Goal: Task Accomplishment & Management: Complete application form

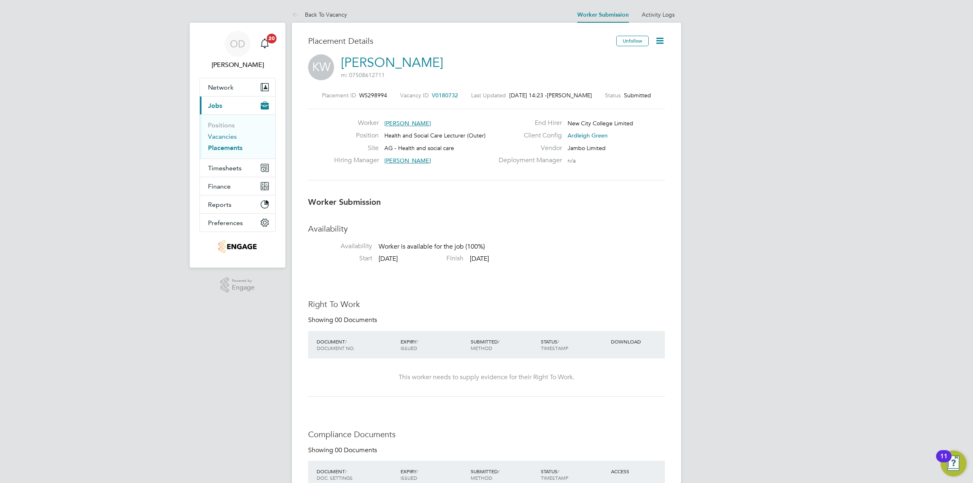
click at [216, 134] on link "Vacancies" at bounding box center [222, 137] width 29 height 8
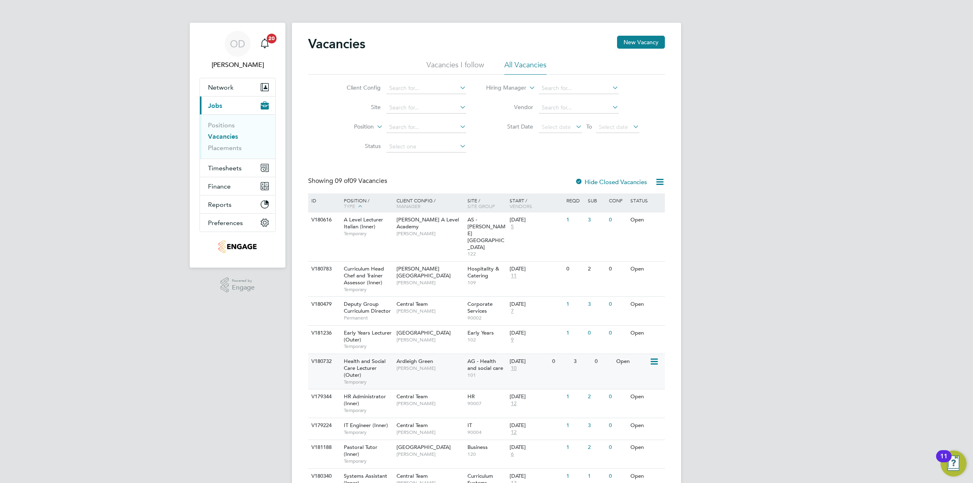
scroll to position [24, 0]
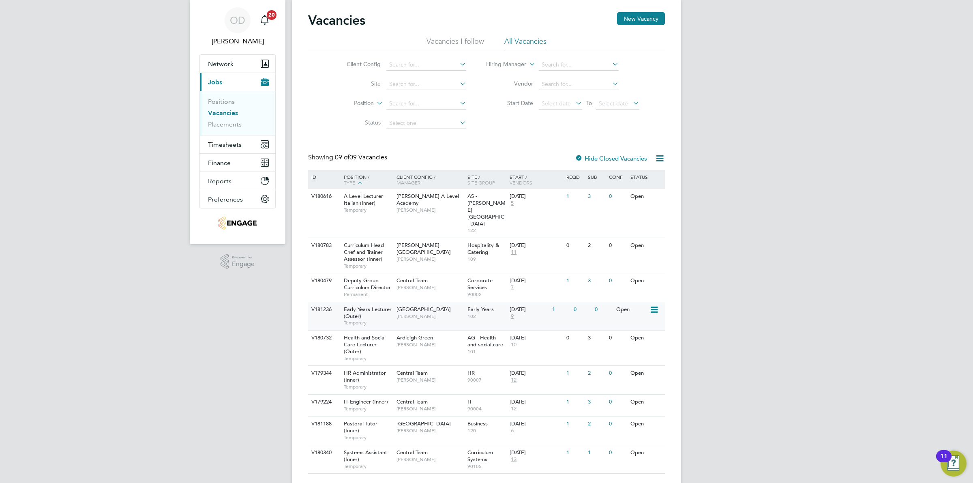
click at [416, 302] on div "Epping Forest Campus Carolina Cadete Borges" at bounding box center [429, 312] width 71 height 21
click at [374, 306] on span "Early Years Lecturer (Outer)" at bounding box center [368, 313] width 48 height 14
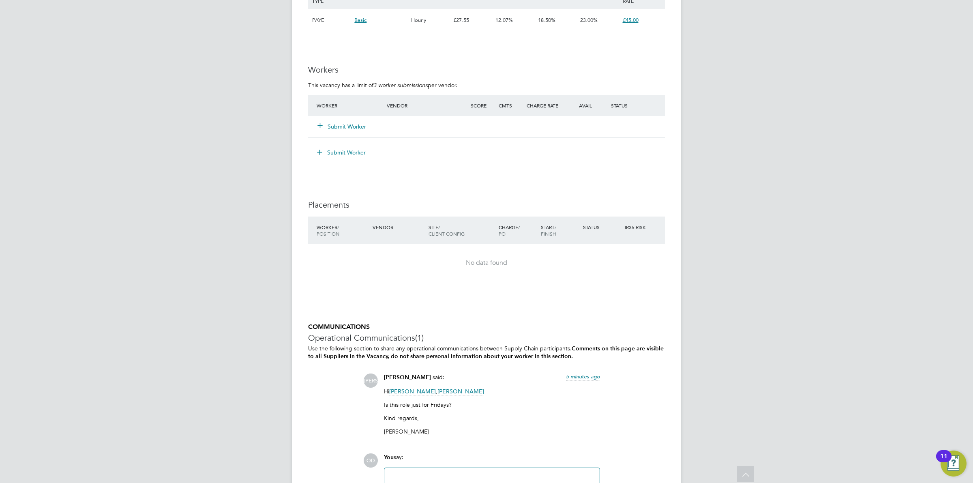
scroll to position [1362, 0]
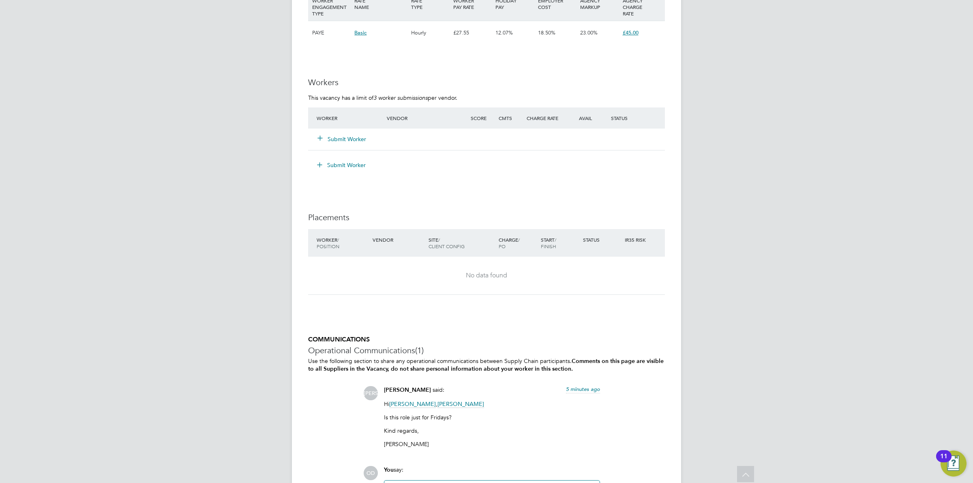
click at [339, 124] on div "Worker Vendor Score Cmts Charge Rate Avail Status Submit Worker" at bounding box center [486, 128] width 357 height 43
click at [354, 135] on button "Submit Worker" at bounding box center [342, 139] width 49 height 8
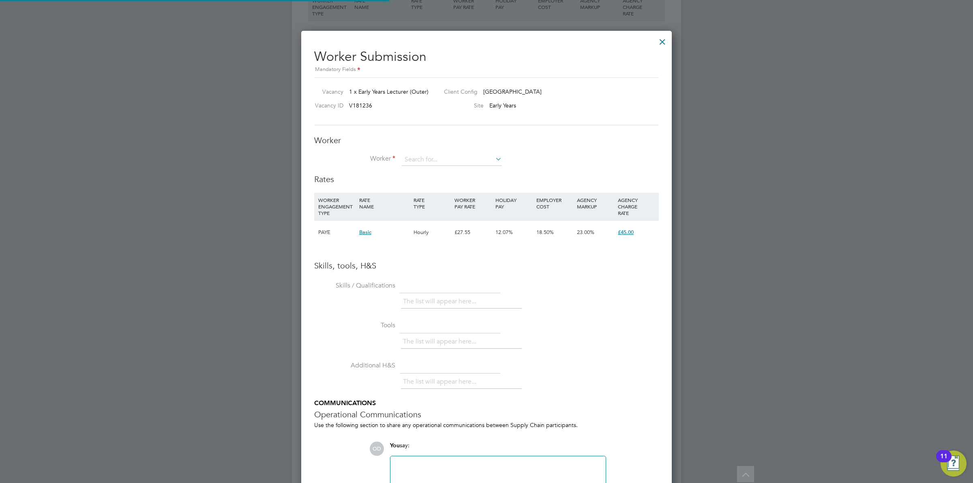
scroll to position [513, 371]
click at [416, 155] on input at bounding box center [452, 160] width 100 height 12
click at [475, 171] on li "Deme t Zengin (H555)" at bounding box center [451, 171] width 101 height 11
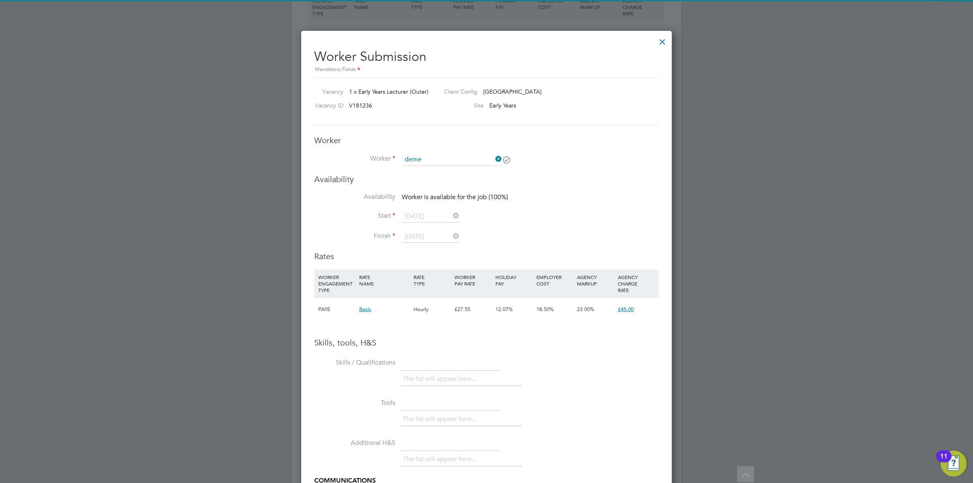
type input "Demet Zengin (H555)"
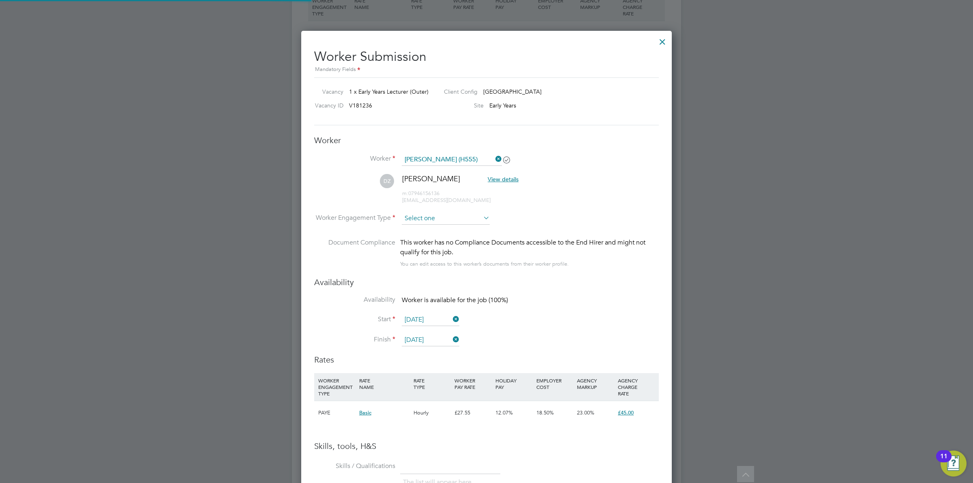
scroll to position [693, 371]
click at [443, 219] on input at bounding box center [446, 218] width 88 height 12
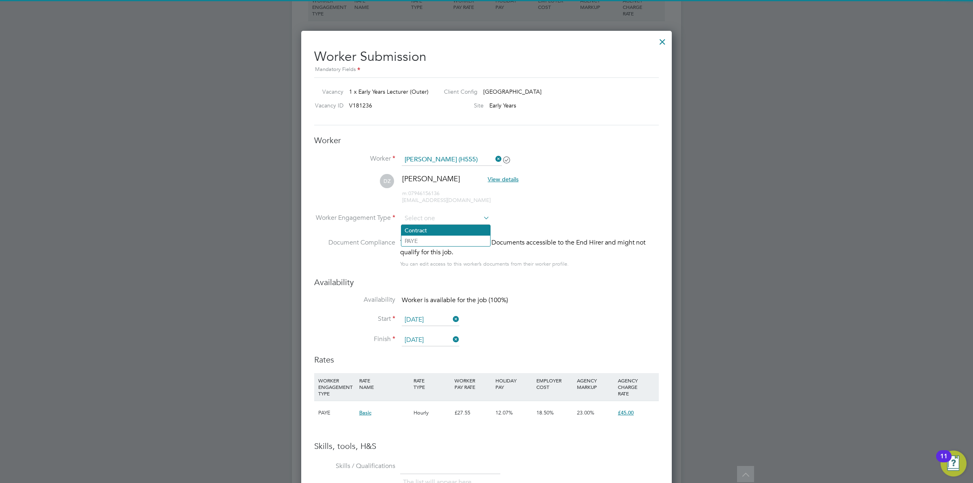
click at [441, 229] on li "Contract" at bounding box center [445, 230] width 89 height 11
type input "Contract"
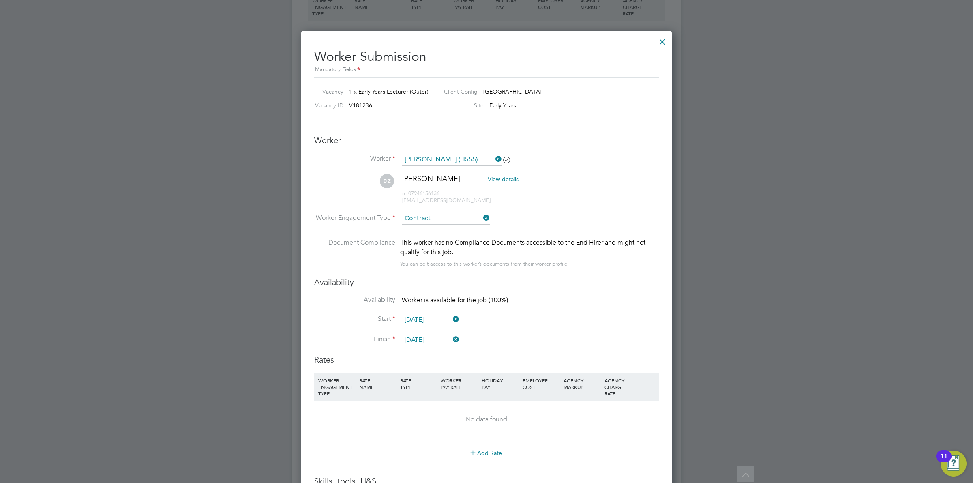
scroll to position [728, 371]
click at [590, 201] on li "DZ Demet Zengin View details m: 07946156136 demezengin@yahoo.co.uk" at bounding box center [486, 193] width 344 height 38
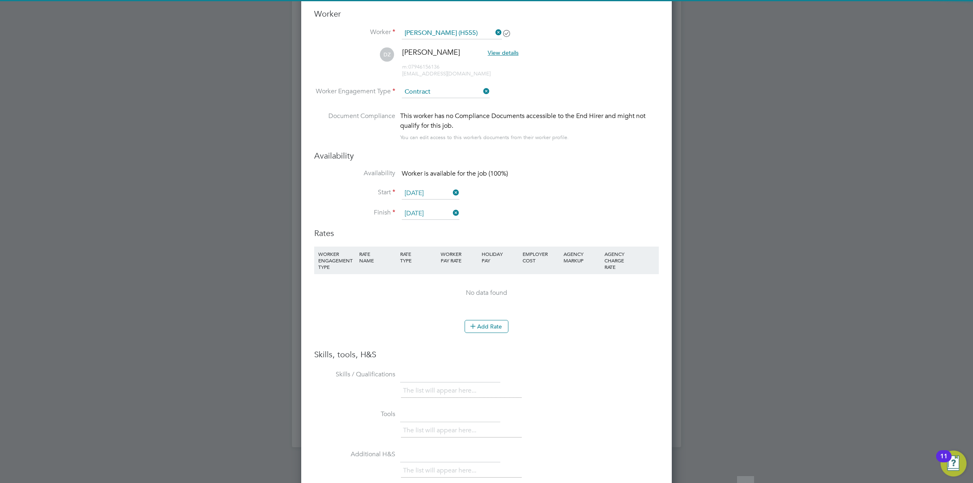
scroll to position [1501, 0]
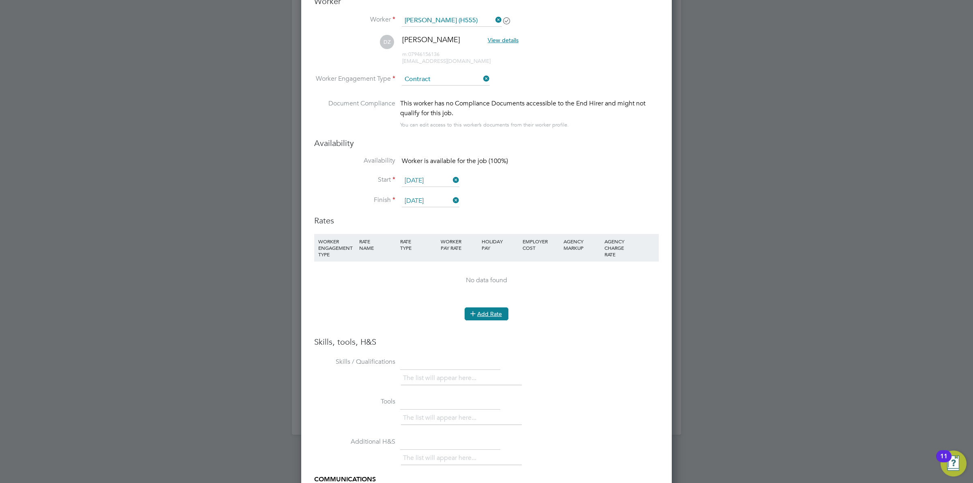
click at [500, 316] on button "Add Rate" at bounding box center [486, 313] width 44 height 13
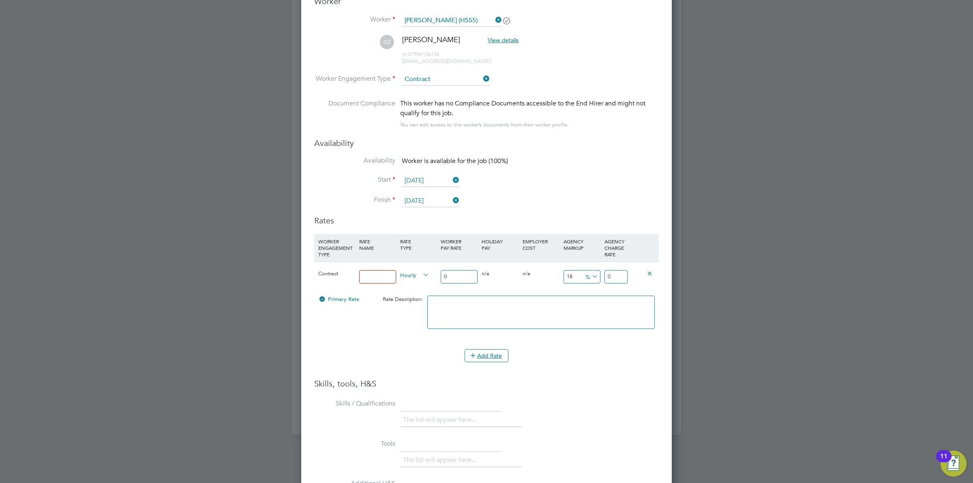
click at [373, 276] on input at bounding box center [377, 276] width 37 height 13
type input "Standard Rate"
drag, startPoint x: 444, startPoint y: 278, endPoint x: 436, endPoint y: 276, distance: 8.7
click at [436, 276] on div "Contract Standard Rate Hourly 0 0 n/a 0 n/a 18 0 % 0" at bounding box center [486, 276] width 344 height 30
drag, startPoint x: 454, startPoint y: 276, endPoint x: 420, endPoint y: 275, distance: 34.1
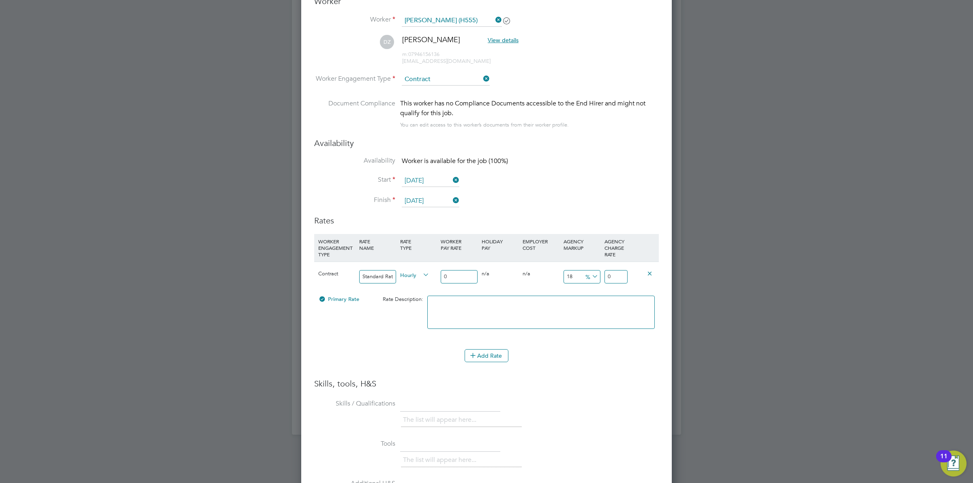
click at [420, 275] on div "Contract Standard Rate Hourly 0 0 n/a 0 n/a 18 0 % 0" at bounding box center [486, 276] width 344 height 30
type input "3"
type input "3.54"
type input "38"
type input "44.84"
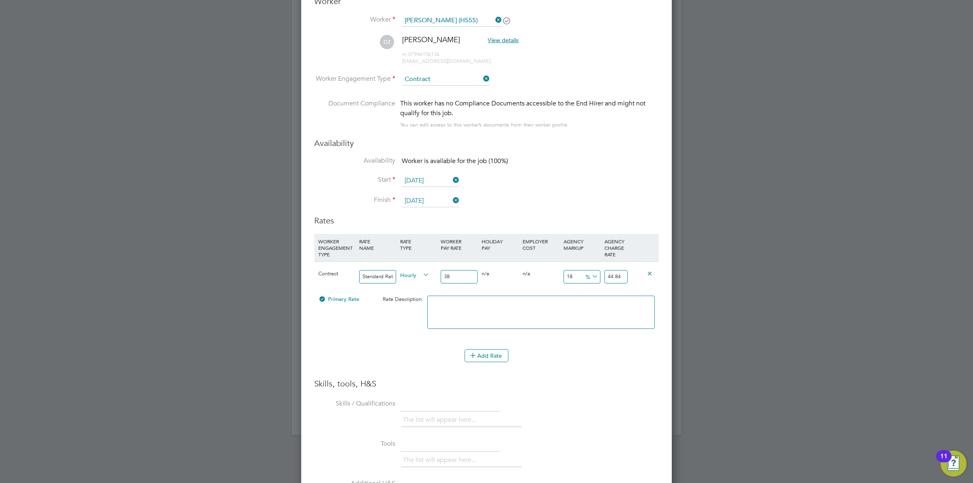
click at [590, 272] on icon at bounding box center [590, 276] width 0 height 11
click at [586, 302] on ul "% £" at bounding box center [591, 291] width 20 height 22
click at [586, 297] on textarea at bounding box center [540, 311] width 227 height 33
drag, startPoint x: 582, startPoint y: 276, endPoint x: 570, endPoint y: 275, distance: 11.9
click at [570, 275] on div "18 6.84 %" at bounding box center [581, 277] width 41 height 30
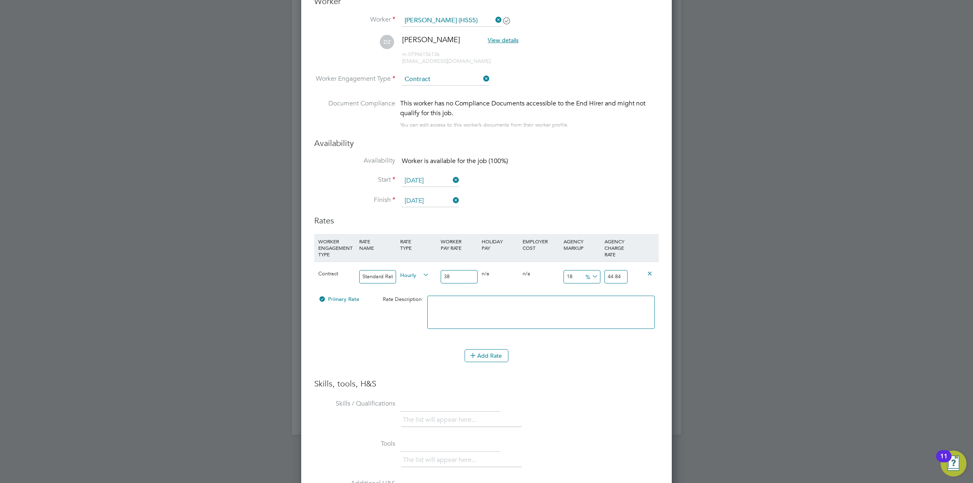
drag, startPoint x: 463, startPoint y: 276, endPoint x: 430, endPoint y: 273, distance: 33.8
click at [430, 273] on div "Contract Standard Rate Hourly 38 0 n/a 0 n/a 18 6.84 % 44.84" at bounding box center [486, 276] width 344 height 30
type input "3"
type input "3.54"
type input "38"
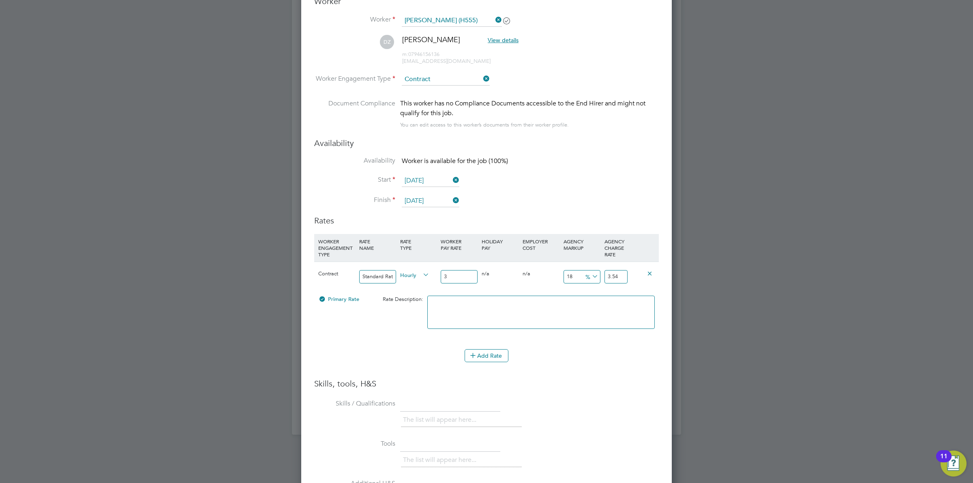
type input "44.84"
type input "38.5"
type input "45.43"
type input "38.50"
click at [590, 278] on icon at bounding box center [590, 276] width 0 height 11
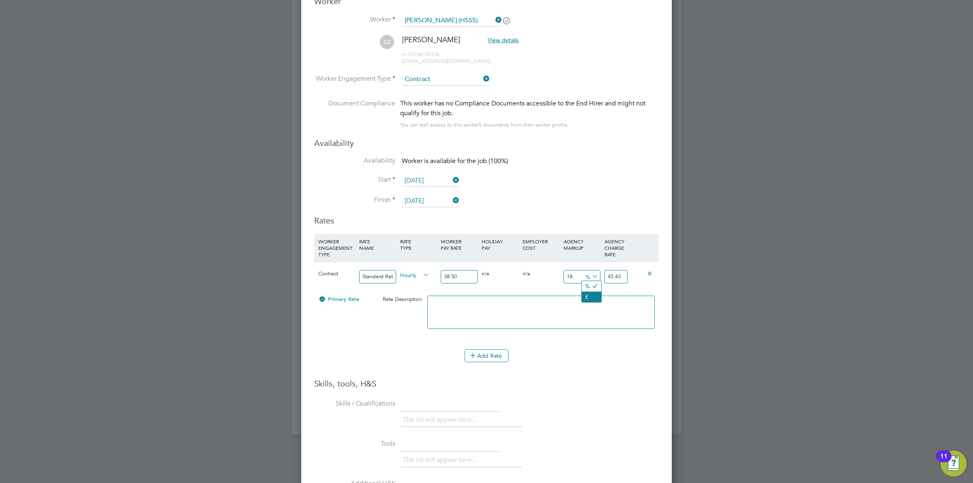
click at [593, 297] on li "£" at bounding box center [591, 296] width 19 height 11
drag, startPoint x: 577, startPoint y: 278, endPoint x: 552, endPoint y: 275, distance: 25.7
click at [552, 275] on div "Contract Standard Rate Hourly 38.50 0 n/a 0 n/a 18 6.93 £ 45.43" at bounding box center [486, 276] width 344 height 30
type input "1"
type input "39.5"
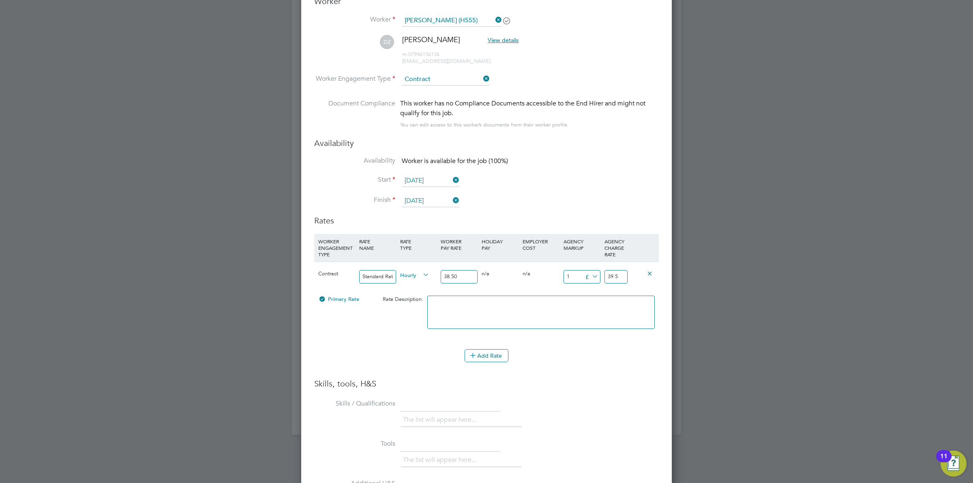
type input "11"
type input "49.5"
type input "11.5"
type input "50"
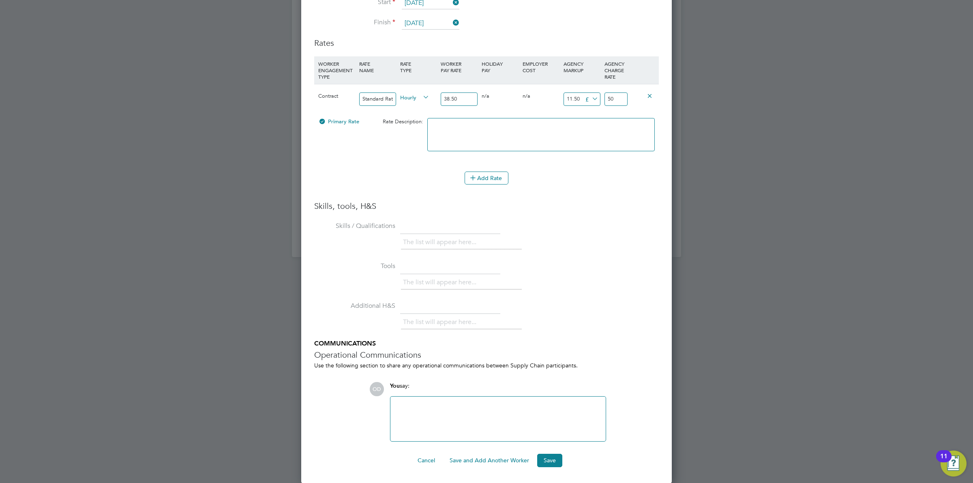
scroll to position [1680, 0]
type input "11.50"
click at [545, 460] on button "Save" at bounding box center [549, 459] width 25 height 13
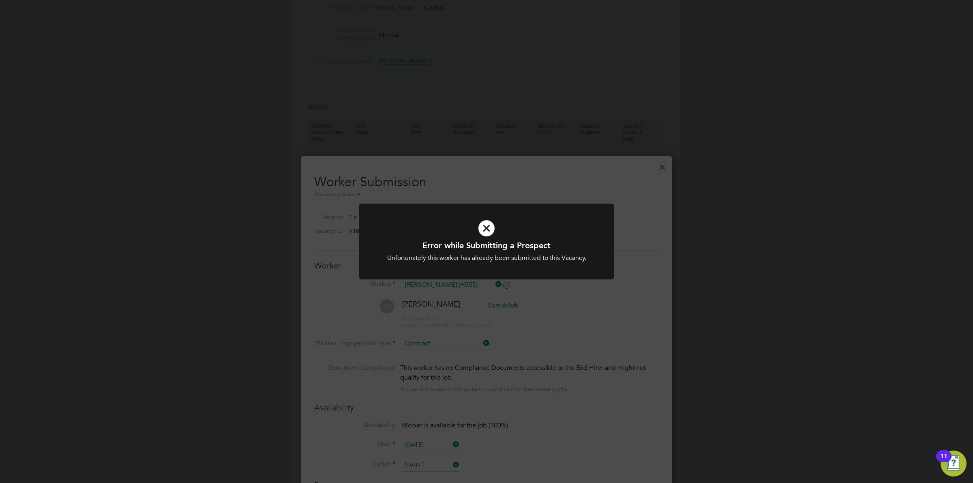
scroll to position [1160, 0]
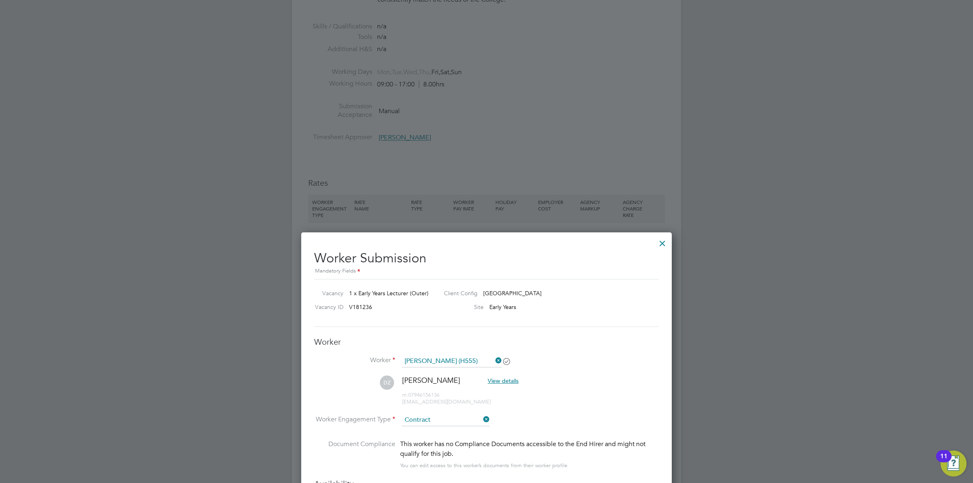
click at [548, 187] on div at bounding box center [486, 241] width 973 height 483
click at [661, 237] on div at bounding box center [662, 241] width 15 height 15
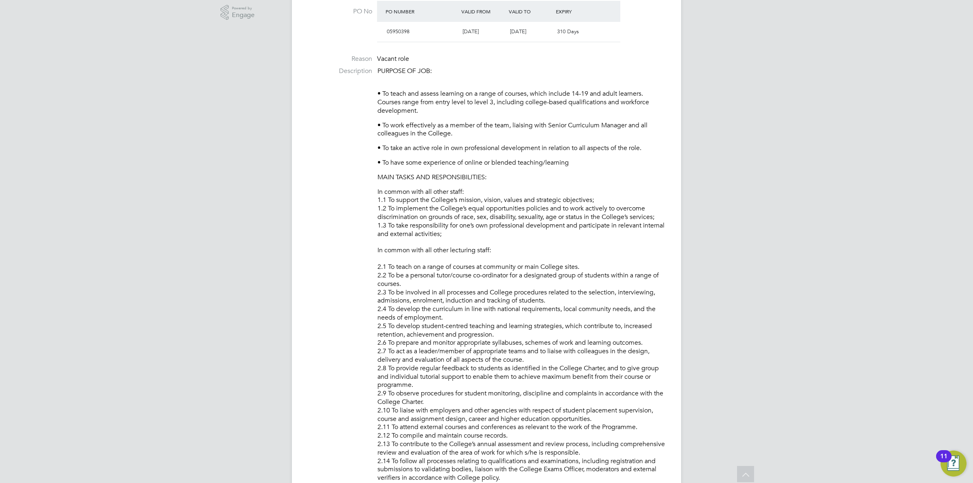
scroll to position [0, 0]
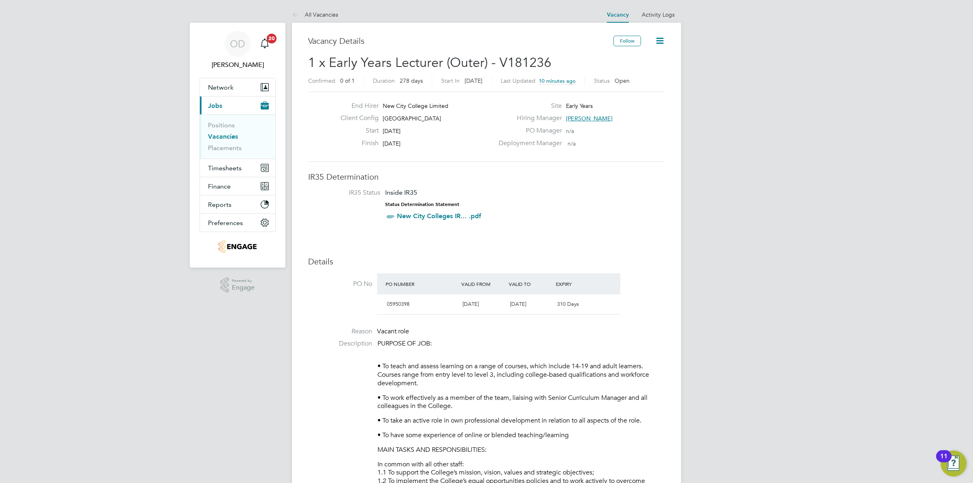
click at [233, 120] on ul "Positions Vacancies Placements" at bounding box center [237, 136] width 75 height 44
click at [231, 125] on link "Positions" at bounding box center [221, 125] width 27 height 8
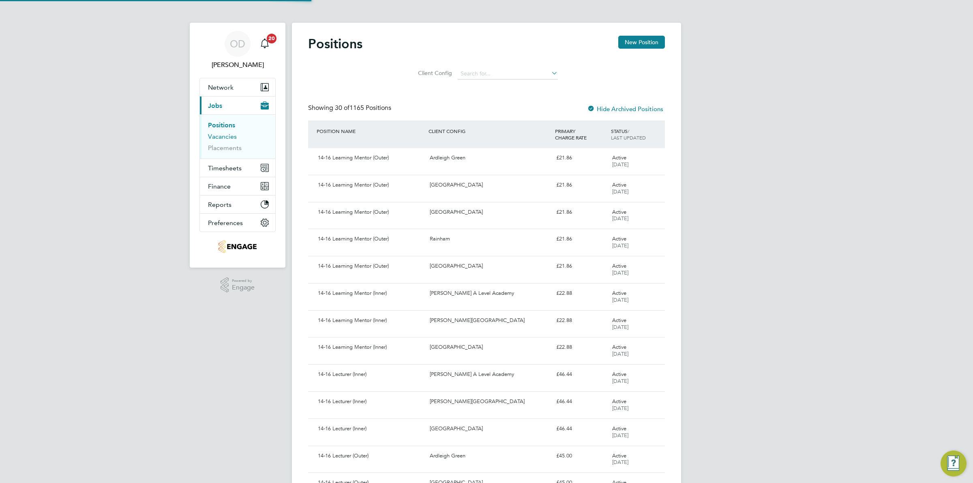
click at [225, 135] on link "Vacancies" at bounding box center [222, 137] width 29 height 8
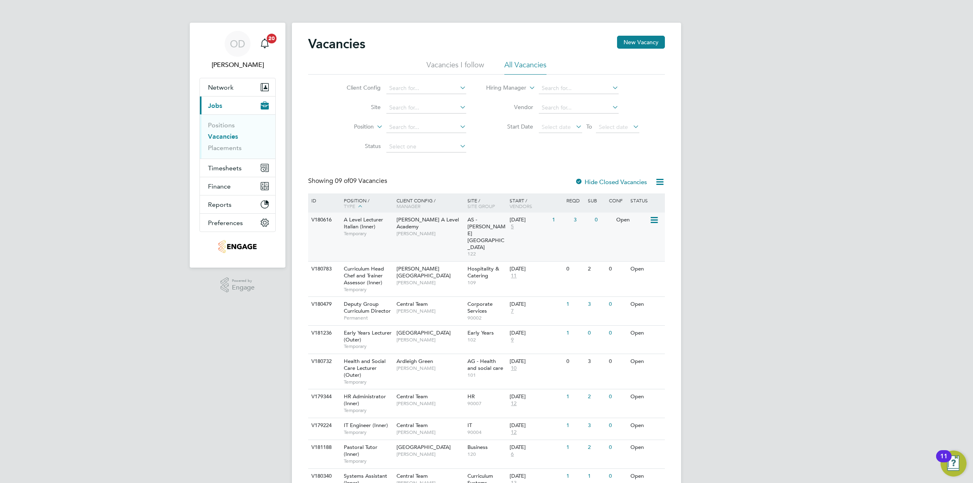
scroll to position [24, 0]
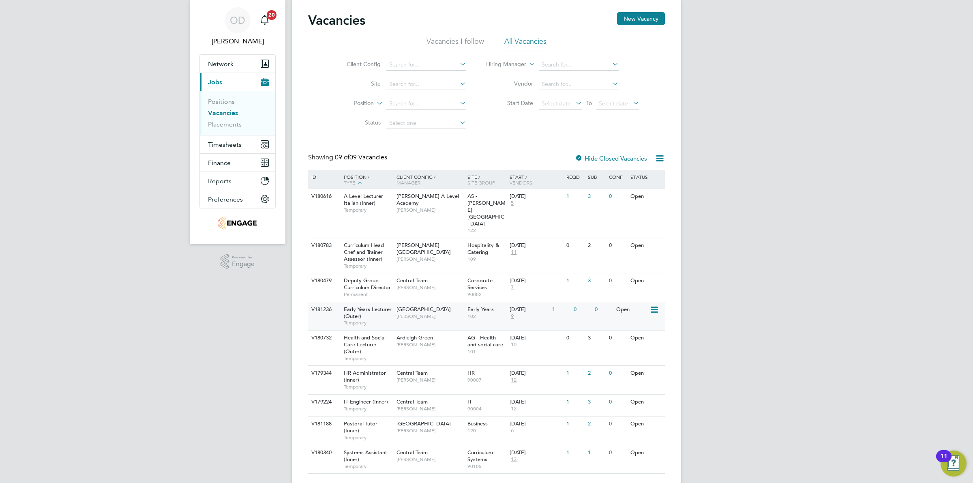
click at [535, 302] on div "29 Sep 2025 9" at bounding box center [528, 313] width 43 height 22
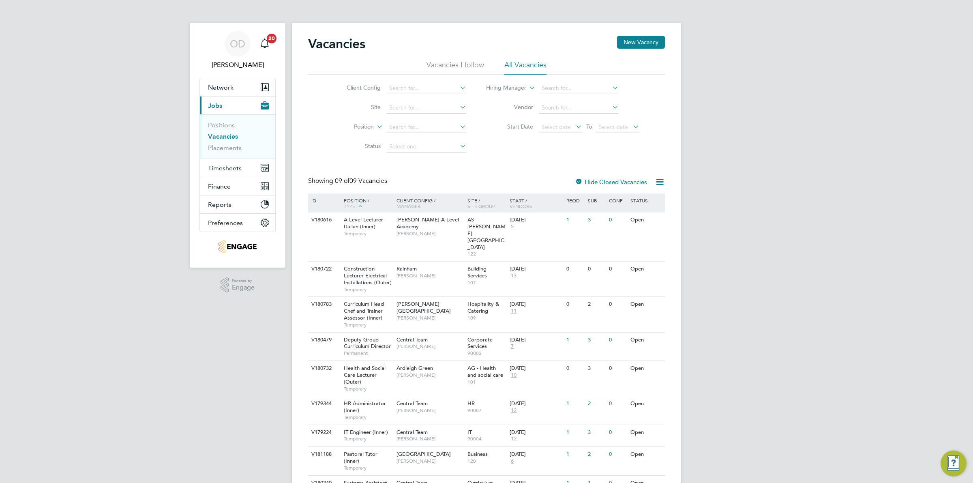
scroll to position [30, 0]
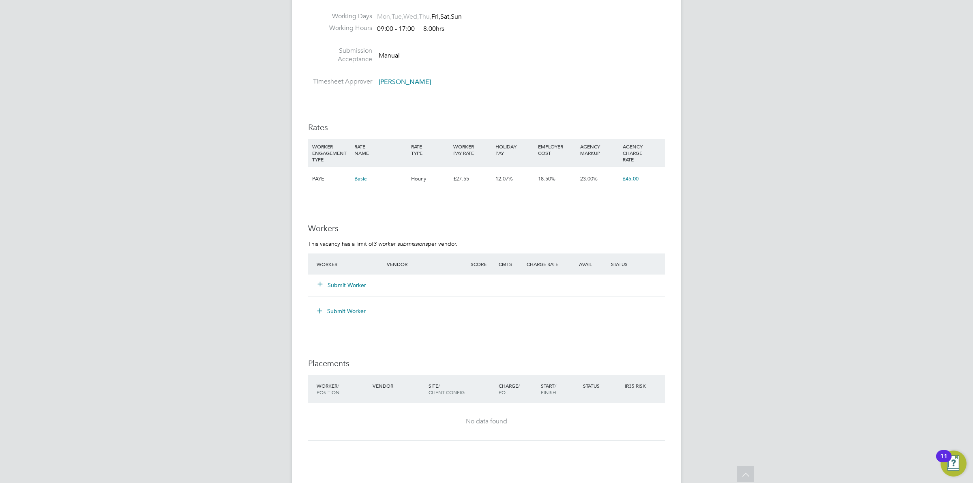
scroll to position [1178, 0]
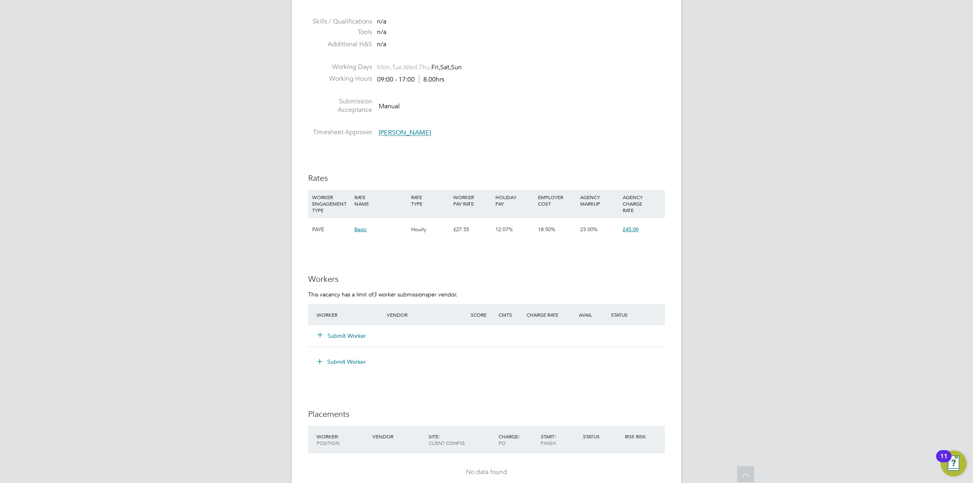
click at [355, 336] on button "Submit Worker" at bounding box center [342, 335] width 49 height 8
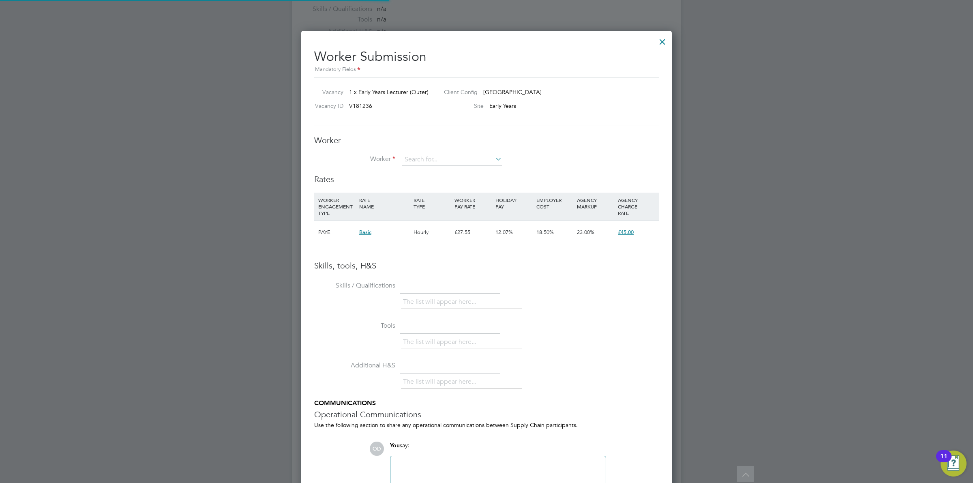
scroll to position [4, 4]
click at [467, 166] on li "Worker" at bounding box center [486, 164] width 344 height 20
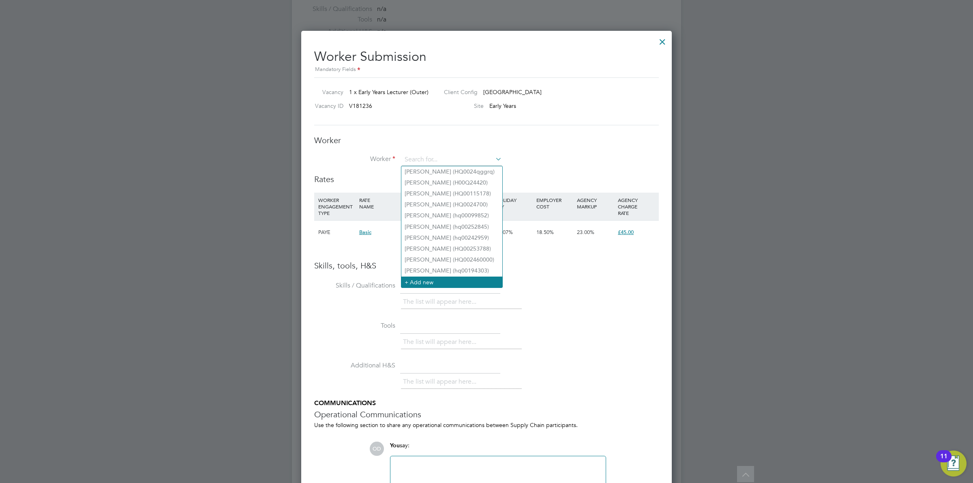
click at [464, 280] on li "+ Add new" at bounding box center [451, 281] width 101 height 11
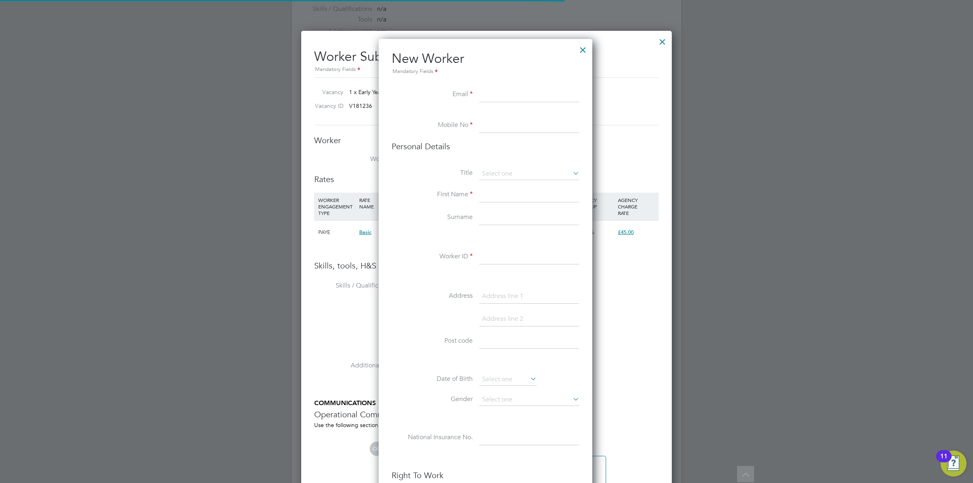
scroll to position [687, 215]
paste input "marcyg25@gmail.com"
type input "marcyg25@gmail.com"
click at [510, 124] on input at bounding box center [529, 125] width 100 height 15
click at [529, 124] on input at bounding box center [529, 125] width 100 height 15
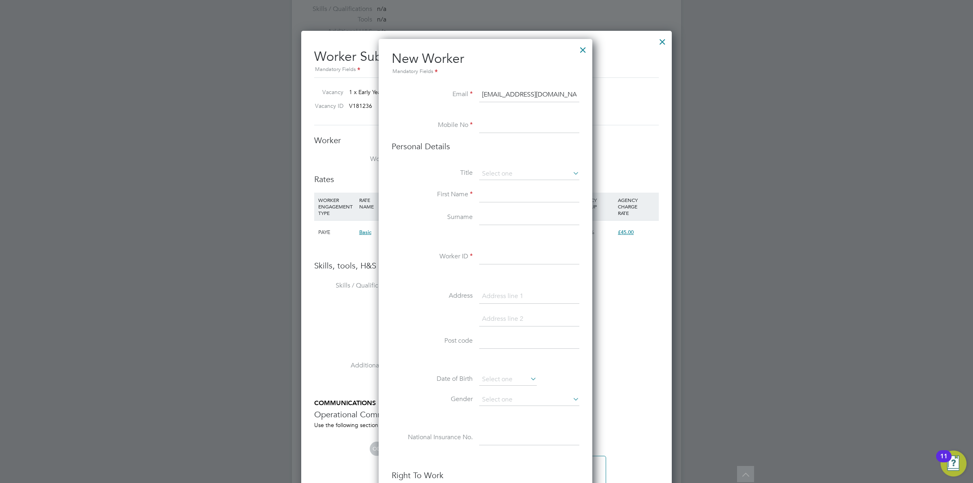
paste input "07944120068"
type input "07944120068"
click at [511, 190] on input at bounding box center [529, 195] width 100 height 15
type input "Marcia"
click at [503, 209] on li "First Name Marcia" at bounding box center [485, 199] width 188 height 23
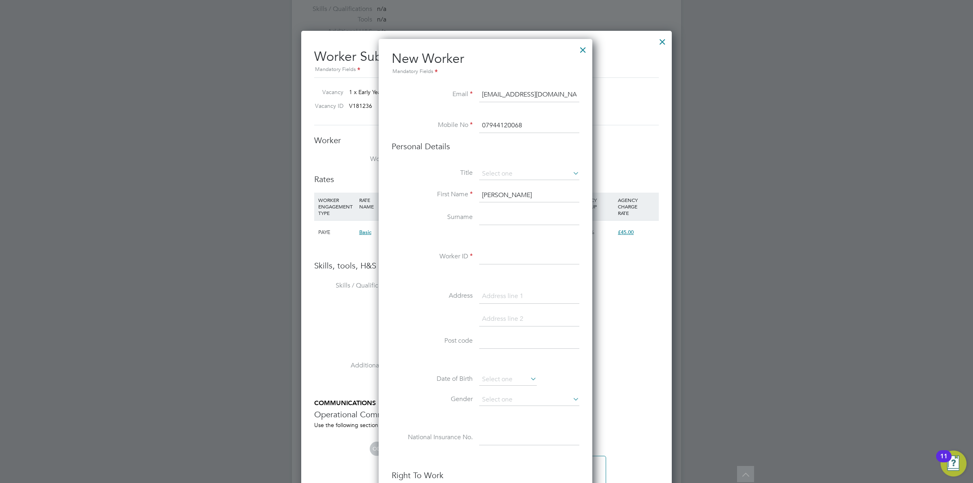
click at [531, 222] on input at bounding box center [529, 217] width 100 height 15
type input "Griffiths"
click at [531, 252] on input at bounding box center [529, 257] width 100 height 15
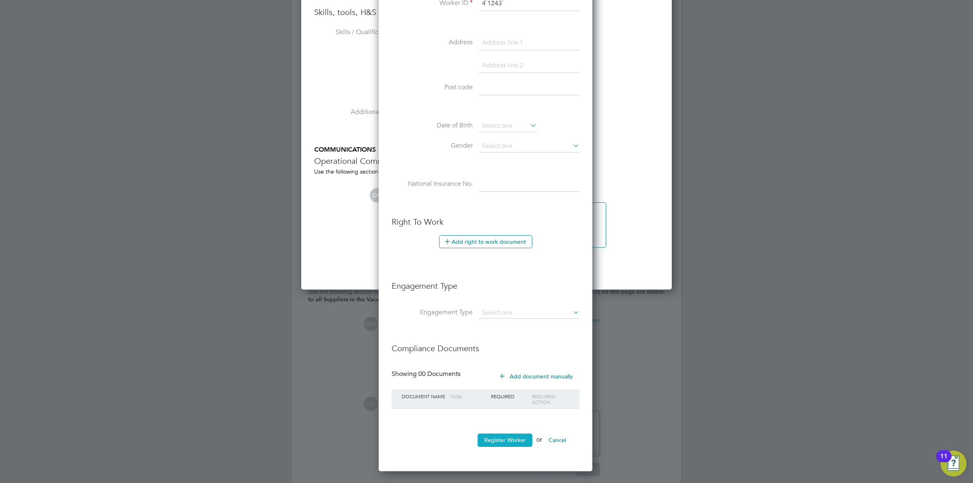
scroll to position [1443, 0]
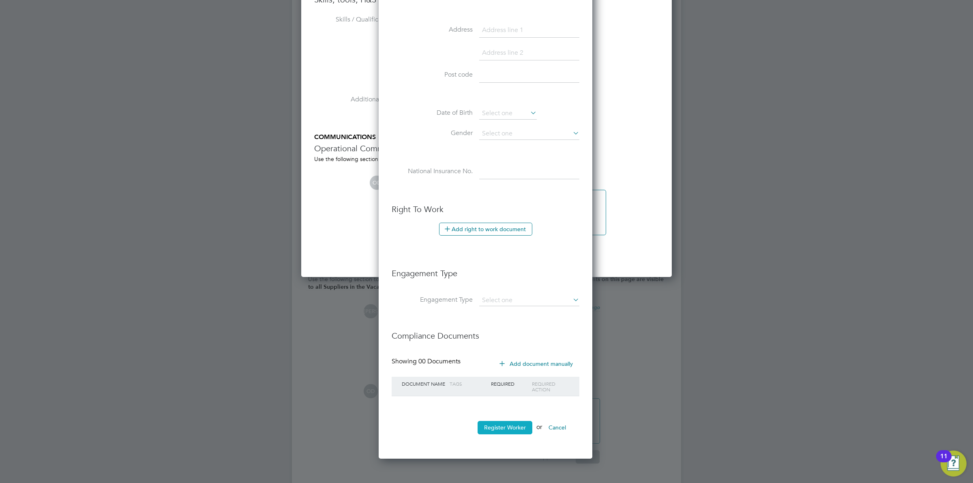
type input "4`1243`"
click at [499, 425] on button "Register Worker" at bounding box center [504, 427] width 55 height 13
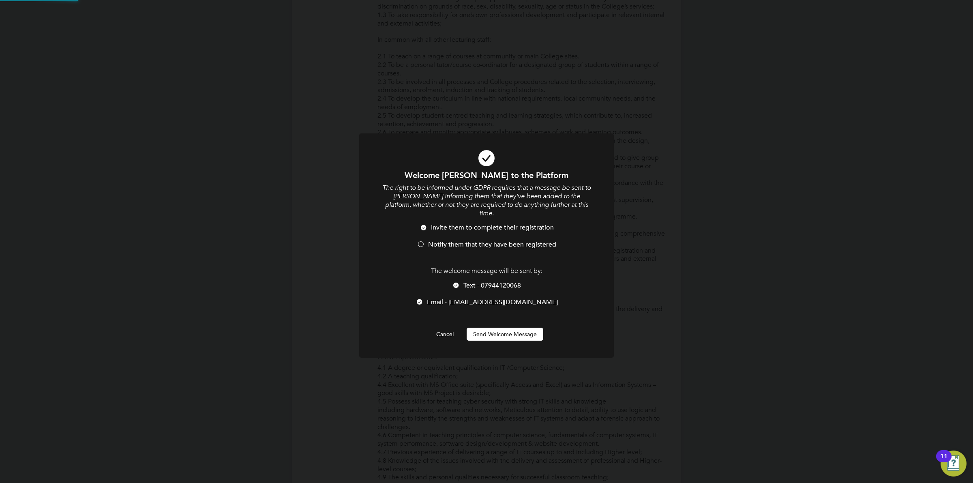
scroll to position [0, 0]
click at [448, 240] on span "Notify them that they have been registered" at bounding box center [492, 244] width 128 height 8
click at [461, 281] on li "Text - 07944120068" at bounding box center [486, 289] width 211 height 17
click at [475, 327] on button "Send Welcome Message" at bounding box center [504, 333] width 77 height 13
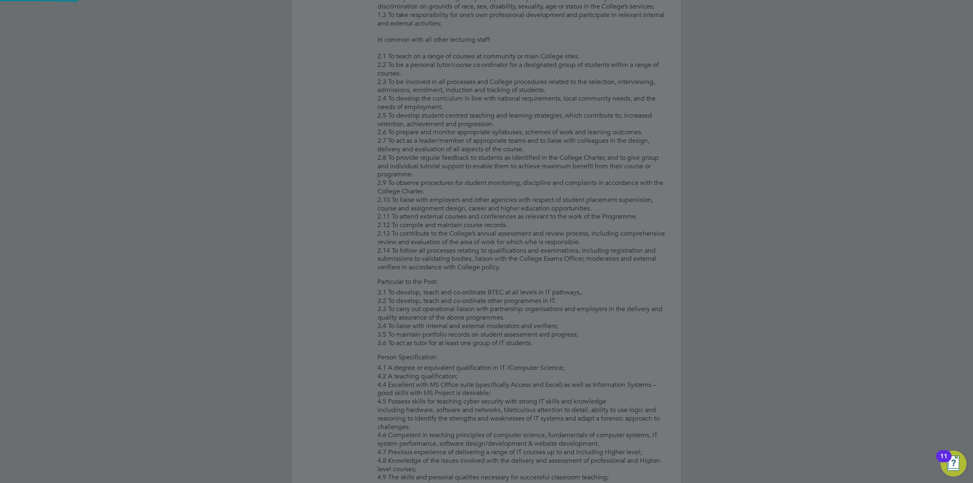
type input "Marcia Griffiths (4`1243`)"
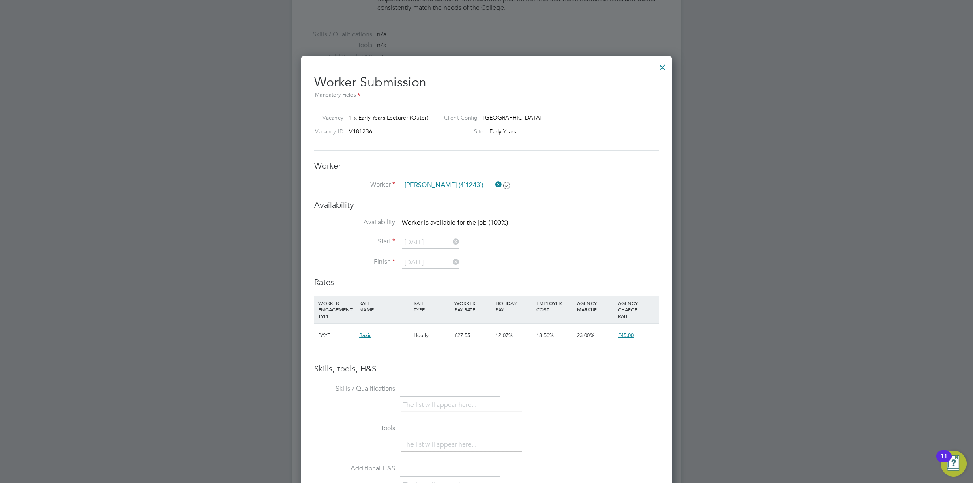
click at [663, 64] on div at bounding box center [662, 65] width 15 height 15
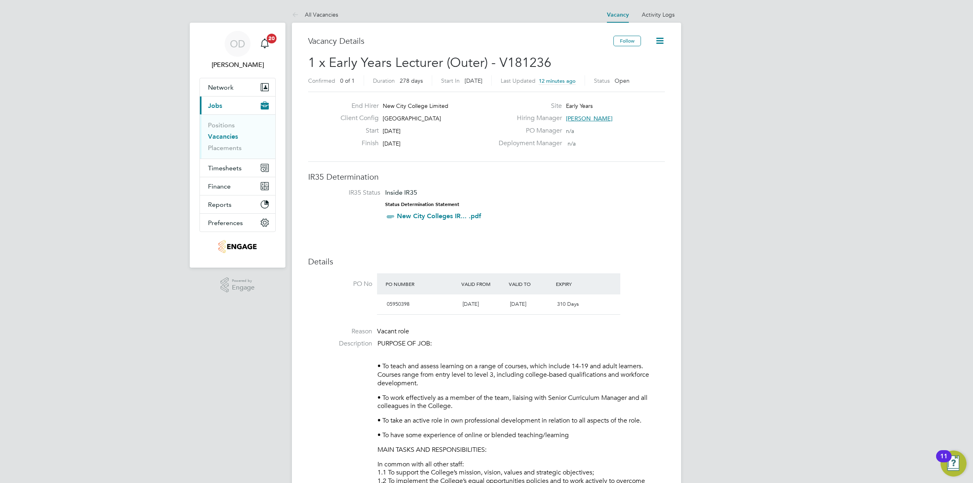
click at [230, 134] on link "Vacancies" at bounding box center [223, 137] width 30 height 8
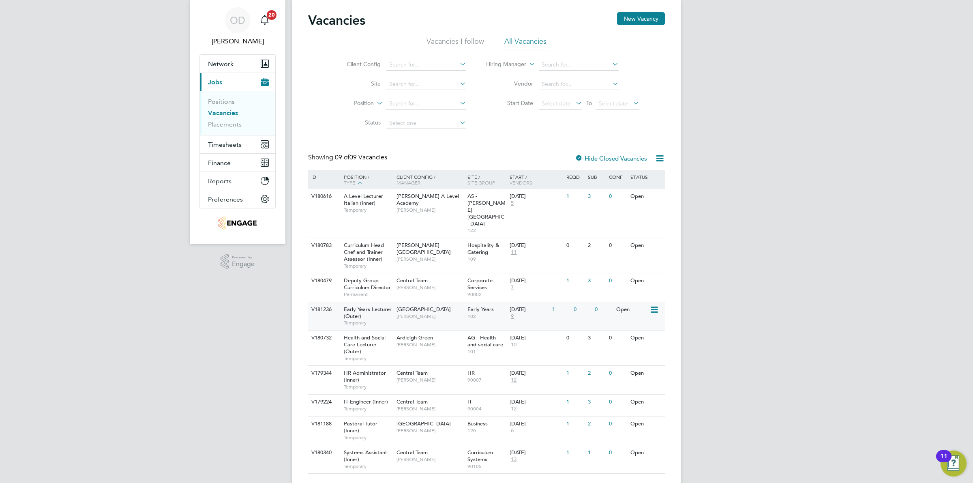
click at [481, 313] on span "102" at bounding box center [486, 316] width 38 height 6
click at [434, 330] on div "Ardleigh Green Roslyn O'Garro" at bounding box center [429, 340] width 71 height 21
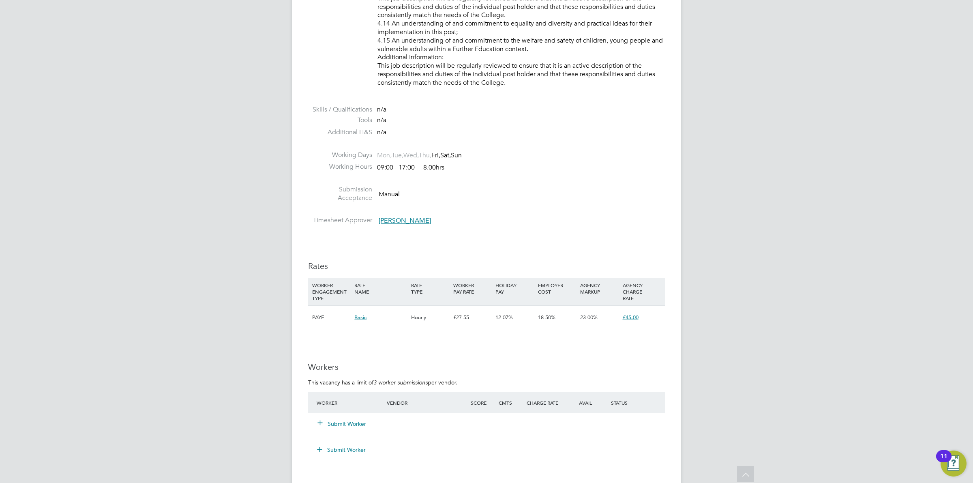
click at [361, 420] on button "Submit Worker" at bounding box center [342, 423] width 49 height 8
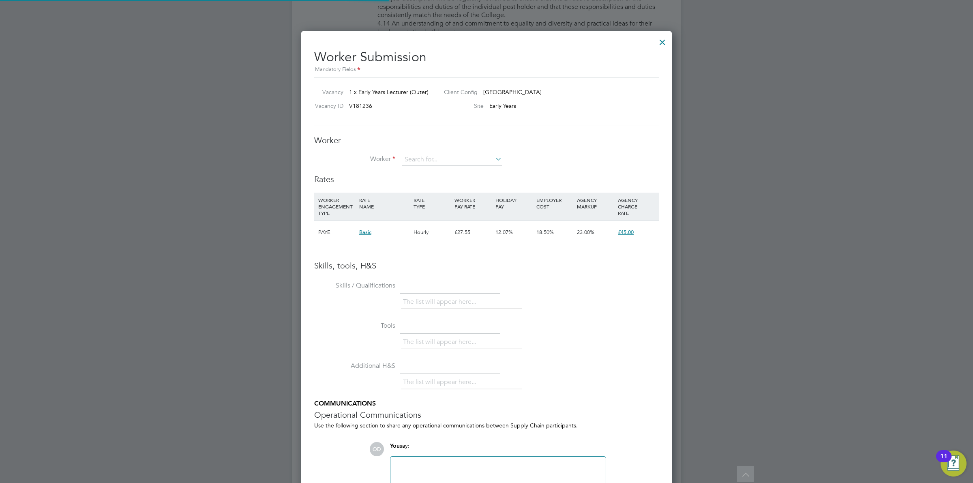
scroll to position [513, 371]
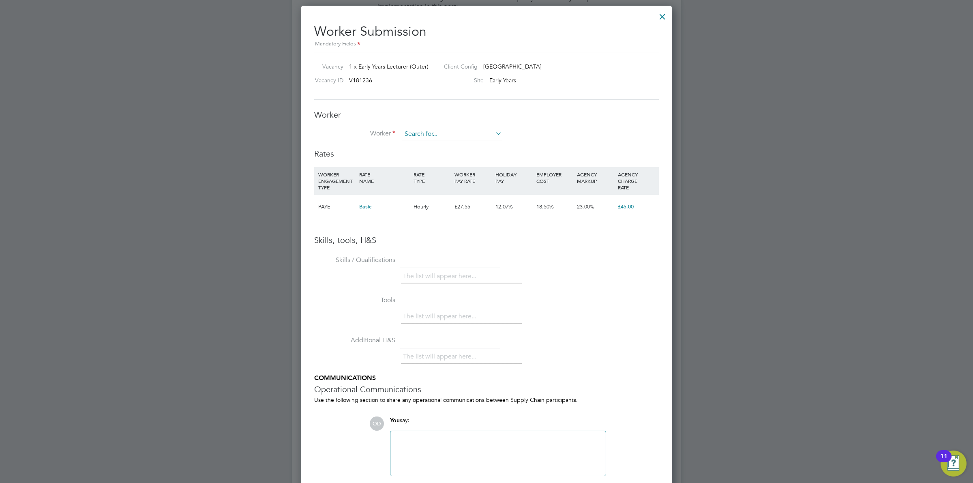
click at [473, 132] on input at bounding box center [452, 134] width 100 height 12
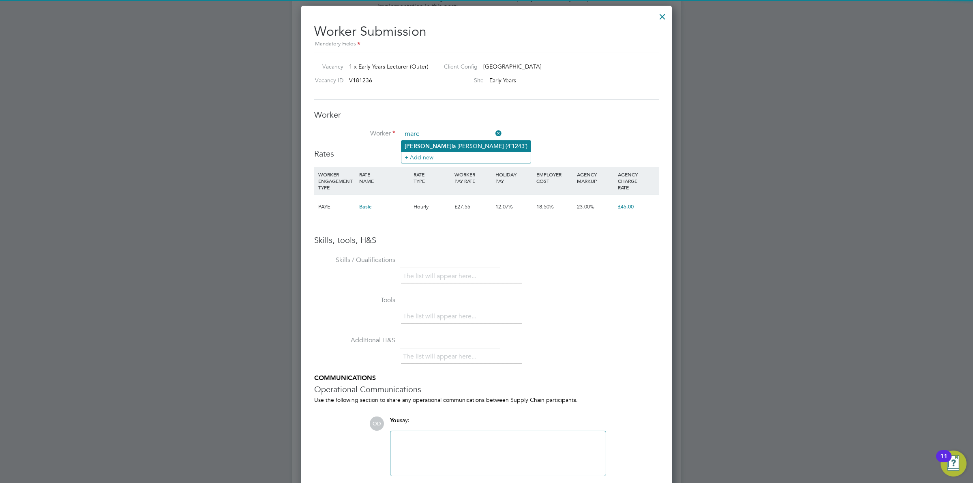
click at [464, 148] on li "Marc ia Griffiths (4`1243`)" at bounding box center [465, 146] width 129 height 11
type input "Marcia Griffiths (4`1243`)"
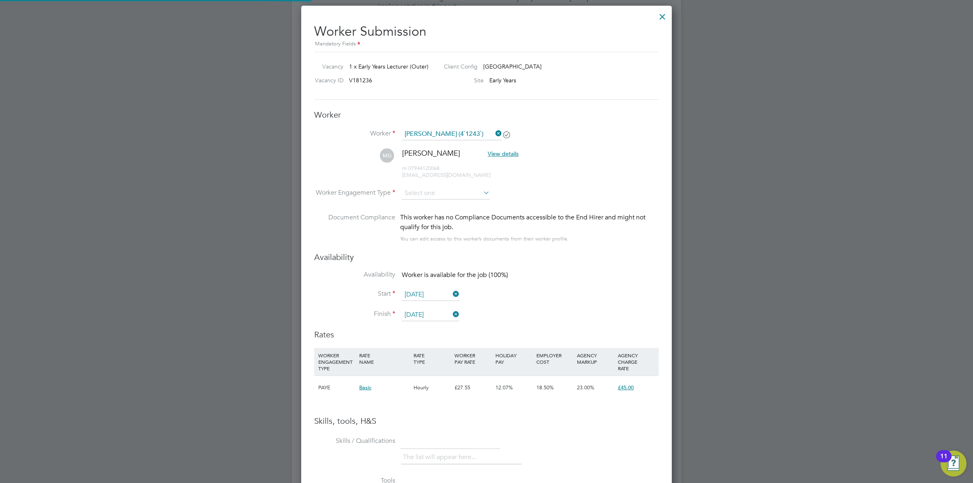
scroll to position [4, 4]
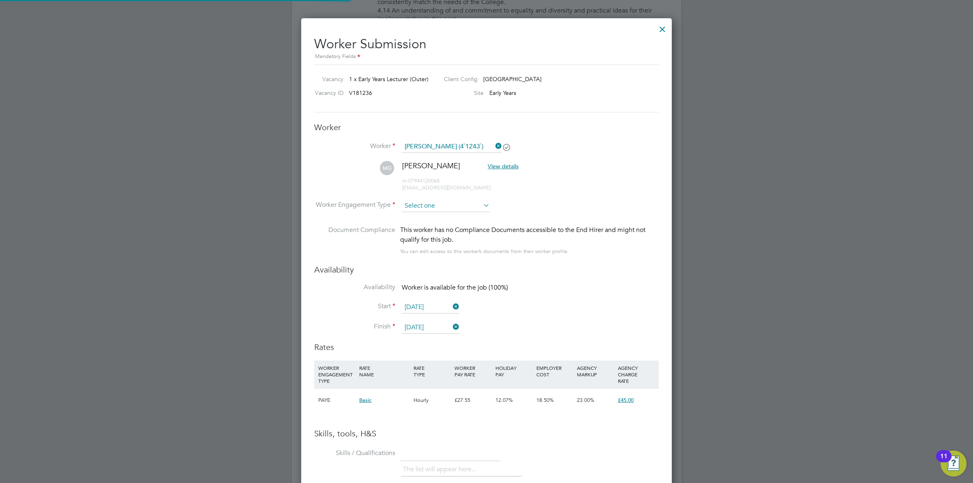
click at [414, 191] on span "marcyg25@gmail.com" at bounding box center [446, 187] width 88 height 7
click at [426, 200] on input at bounding box center [446, 206] width 88 height 12
click at [432, 215] on li "Contract" at bounding box center [445, 217] width 89 height 11
type input "Contract"
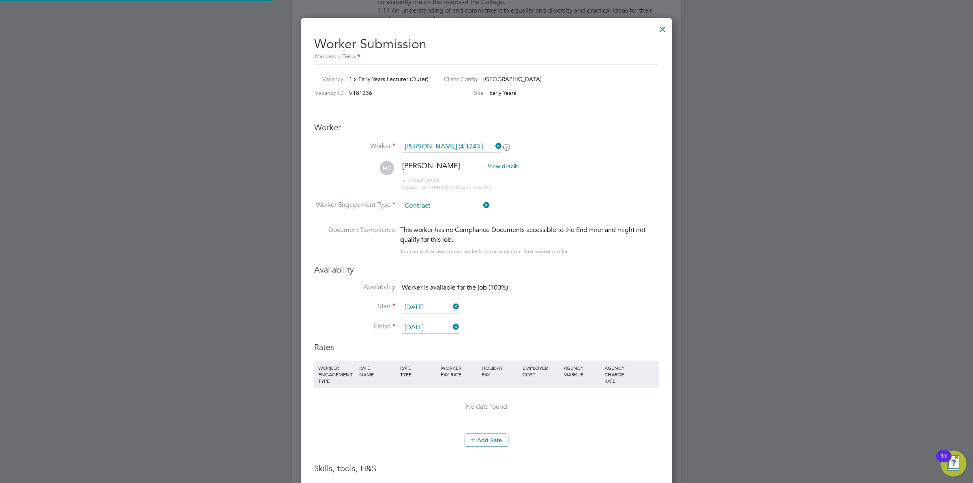
click at [556, 201] on li "Worker Engagement Type Contract" at bounding box center [486, 212] width 344 height 25
click at [499, 442] on button "Add Rate" at bounding box center [486, 439] width 44 height 13
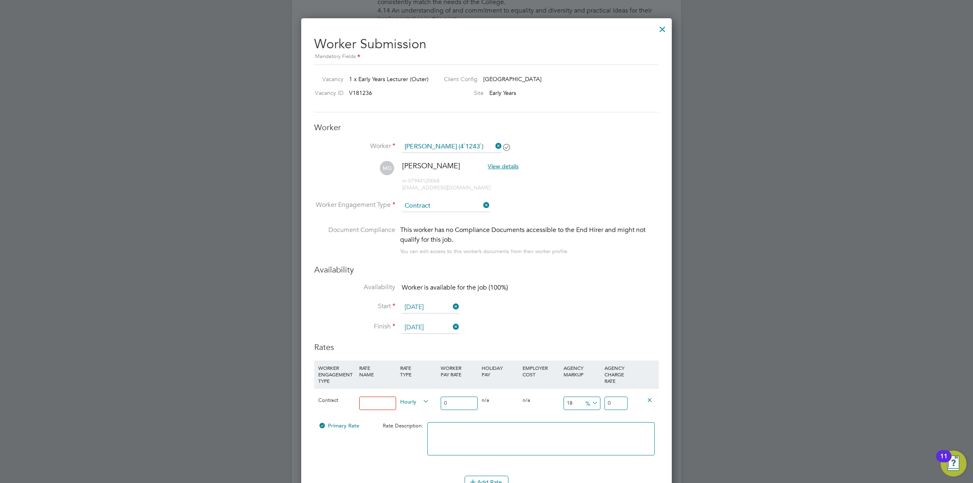
click at [371, 400] on input at bounding box center [377, 402] width 37 height 13
type input "Standard Rate"
drag, startPoint x: 452, startPoint y: 398, endPoint x: 424, endPoint y: 396, distance: 27.6
click at [424, 396] on div "Contract Standard Rate Hourly 0 0 n/a 0 n/a 18 0 % 0" at bounding box center [486, 403] width 344 height 30
type input "3"
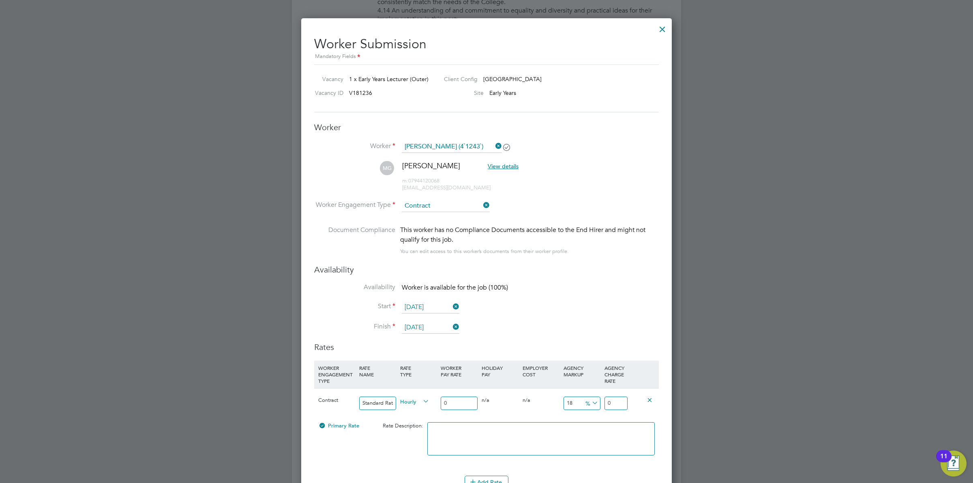
type input "3.54"
type input "38"
type input "44.84"
type input "38"
click at [584, 400] on span "%" at bounding box center [590, 402] width 17 height 9
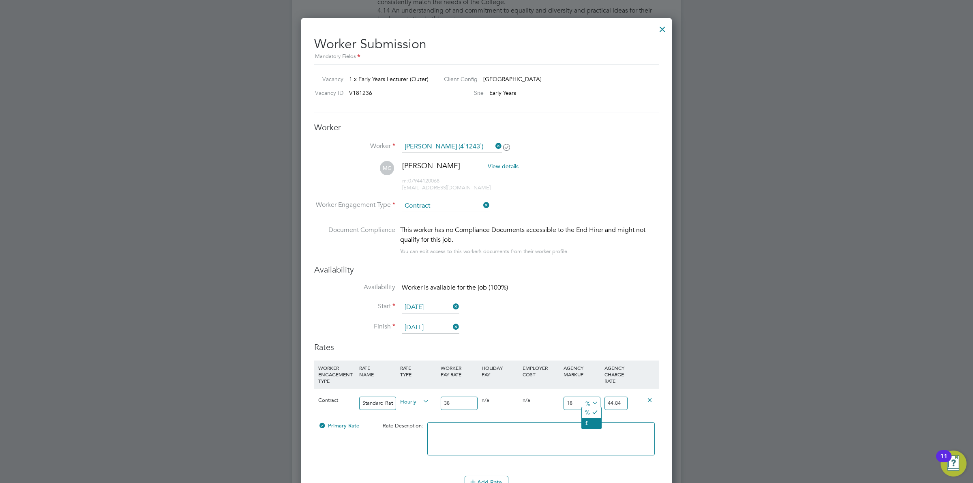
click at [590, 419] on li "£" at bounding box center [591, 422] width 19 height 11
drag, startPoint x: 579, startPoint y: 403, endPoint x: 554, endPoint y: 400, distance: 26.1
click at [554, 400] on div "Contract Standard Rate Hourly 38 0 n/a 0 n/a 18 6.84 £ 44.84" at bounding box center [486, 403] width 344 height 30
type input "1"
type input "39"
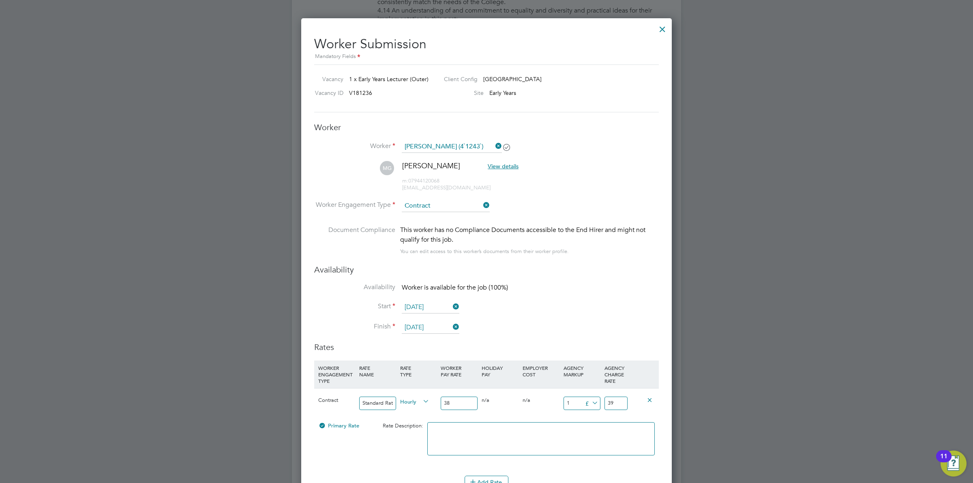
type input "11"
type input "49"
type input "11.5"
type input "49.5"
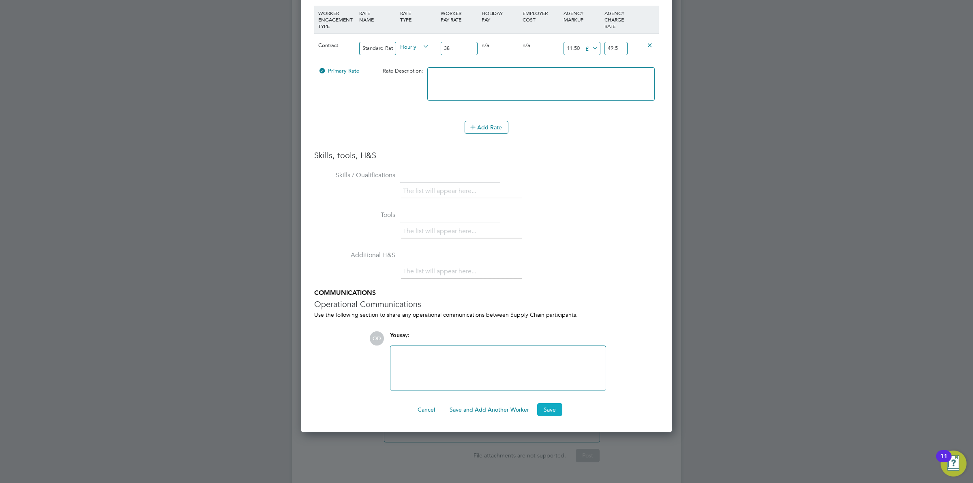
type input "11.50"
click at [548, 412] on button "Save" at bounding box center [549, 409] width 25 height 13
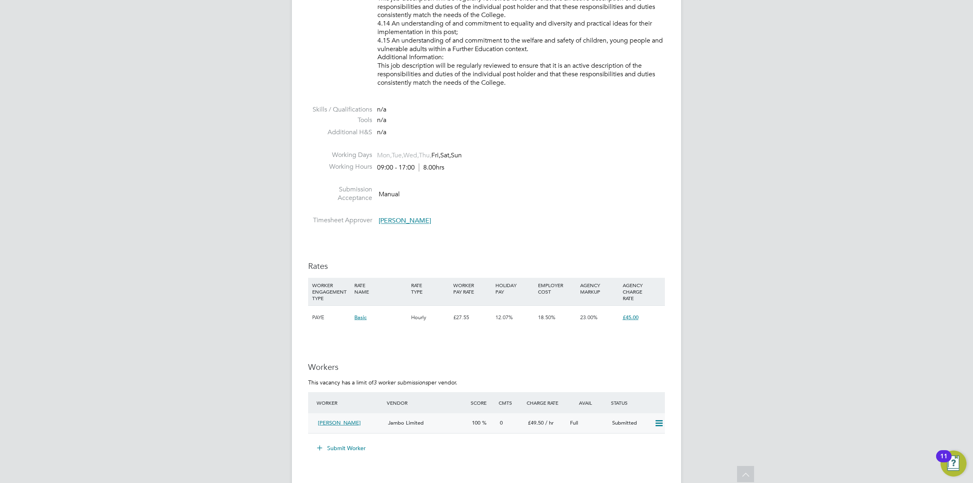
click at [409, 420] on span "Jambo Limited" at bounding box center [406, 422] width 36 height 7
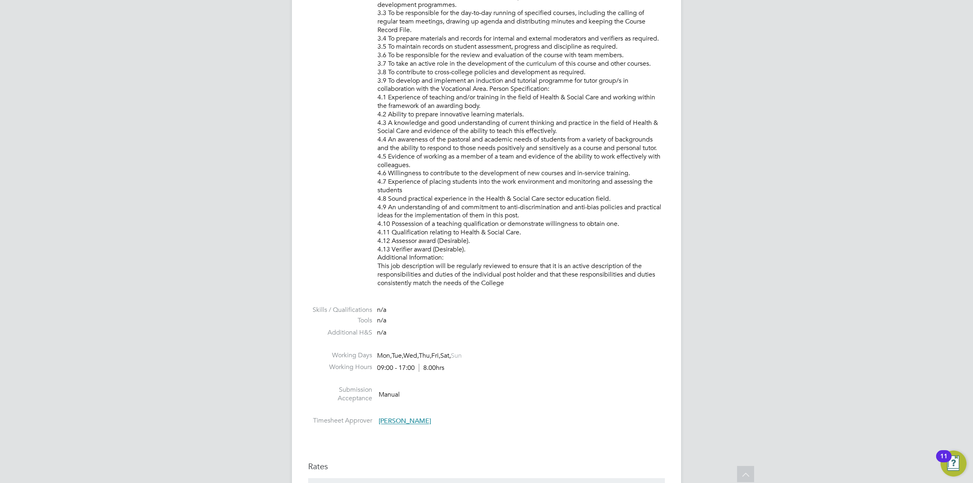
scroll to position [380, 0]
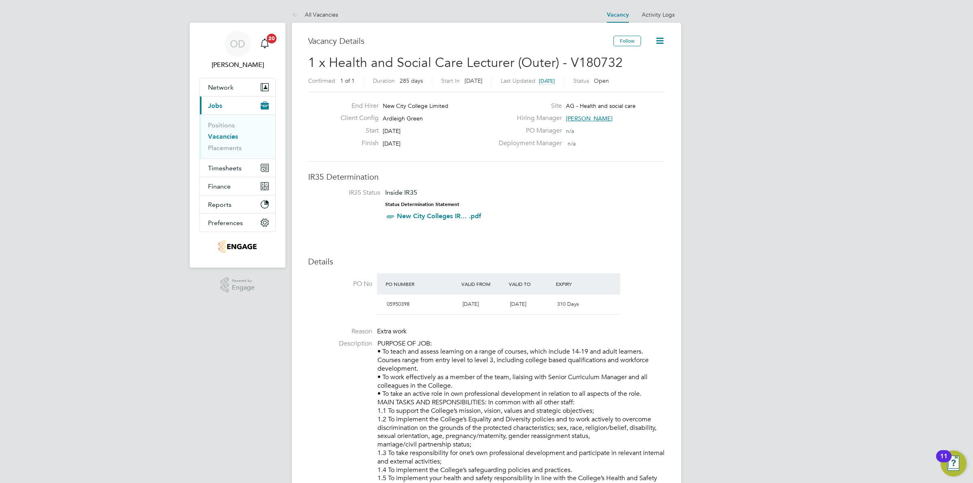
click at [231, 134] on link "Vacancies" at bounding box center [223, 137] width 30 height 8
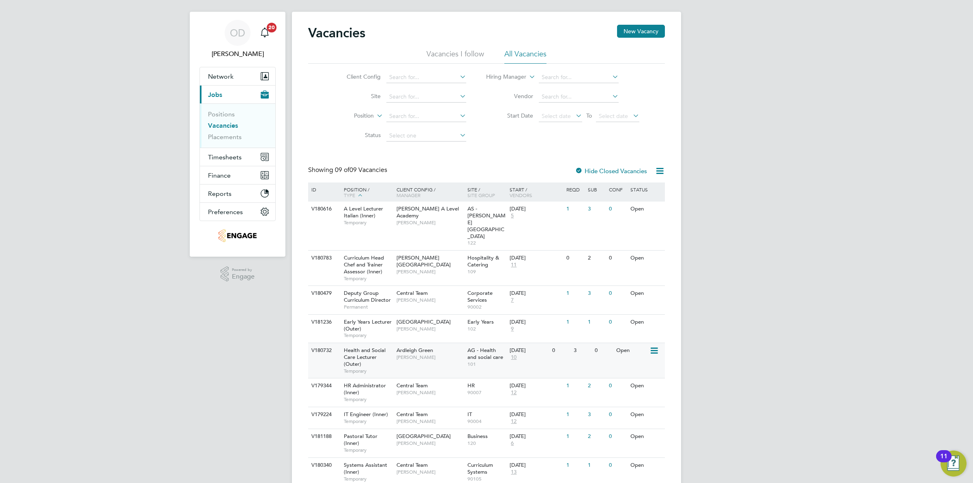
click at [485, 346] on span "AG - Health and social care" at bounding box center [485, 353] width 36 height 14
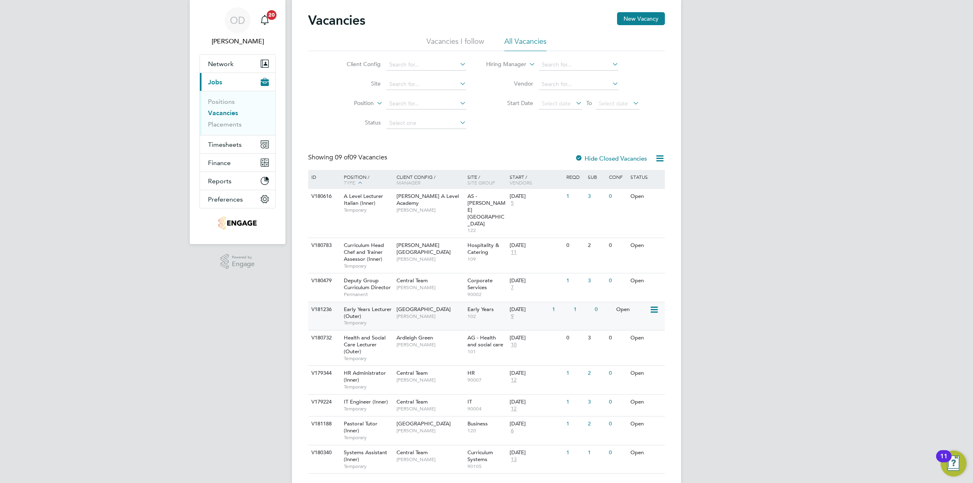
click at [496, 313] on span "102" at bounding box center [486, 316] width 38 height 6
click at [500, 302] on div "Early Years 102" at bounding box center [486, 312] width 43 height 21
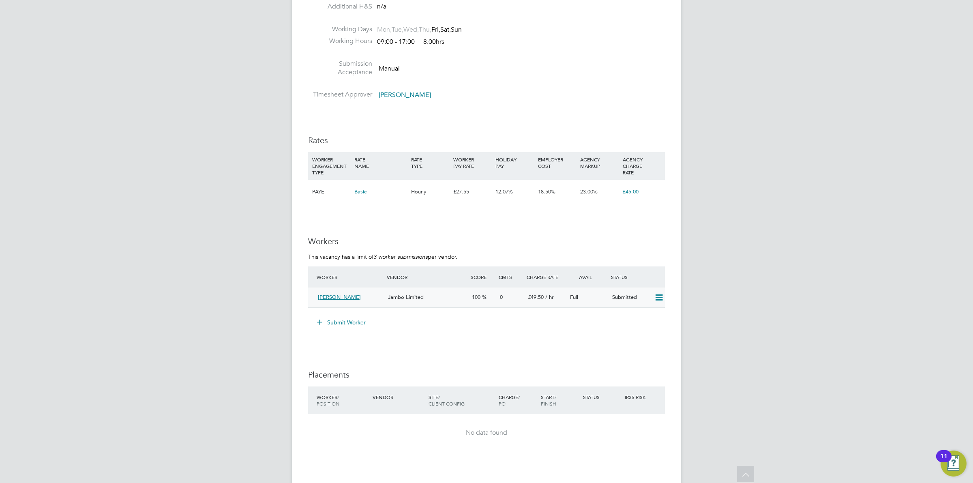
click at [419, 288] on div "[PERSON_NAME] Jambo Limited 100 0 £49.50 / hr Full Submitted" at bounding box center [486, 297] width 357 height 20
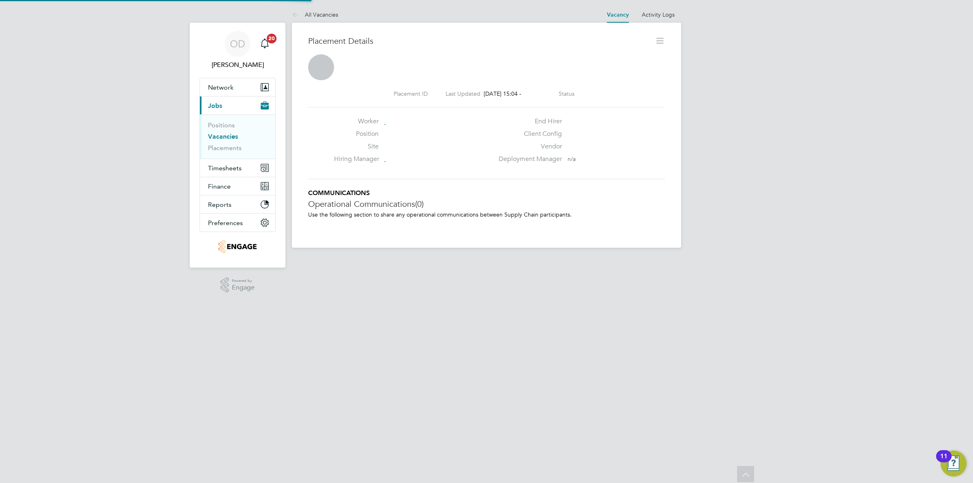
scroll to position [4, 4]
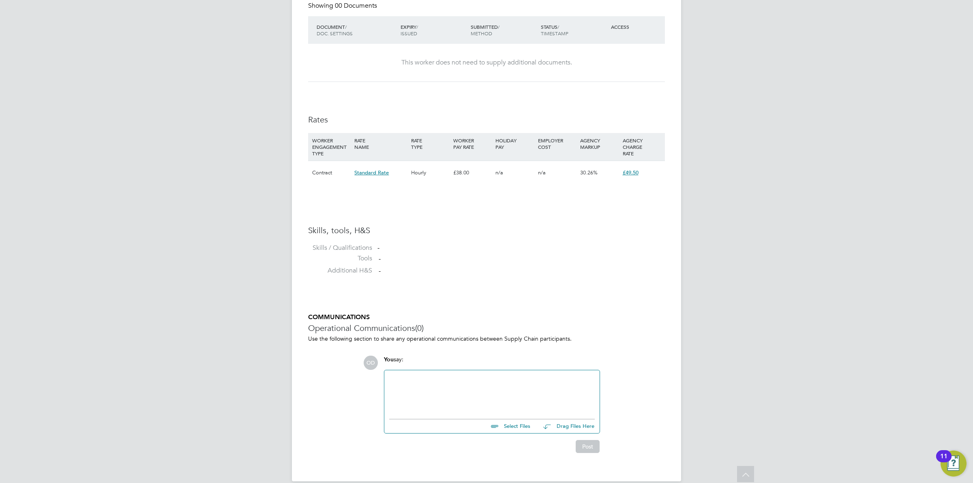
click at [518, 428] on input "file" at bounding box center [534, 424] width 122 height 11
type input "C:\fakepath\[PERSON_NAME] HQ00252711.docx"
click at [588, 449] on button "Post" at bounding box center [587, 453] width 24 height 13
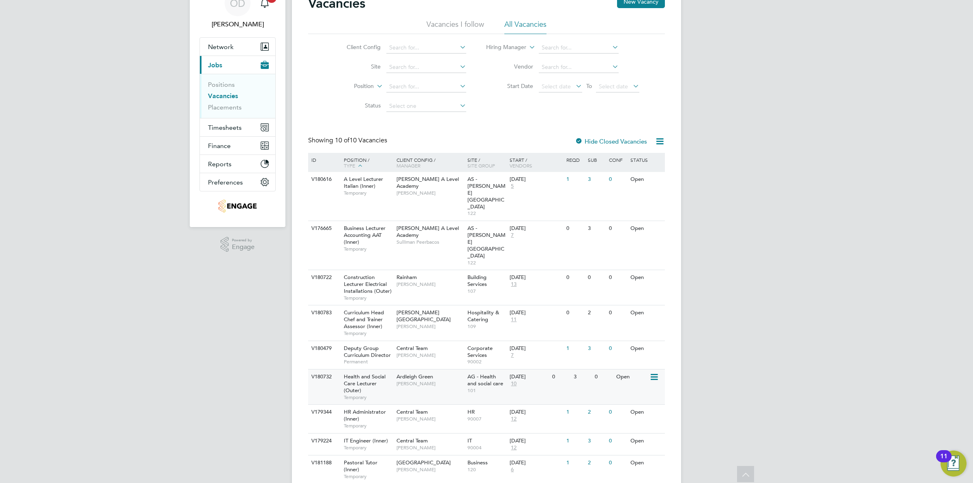
scroll to position [66, 0]
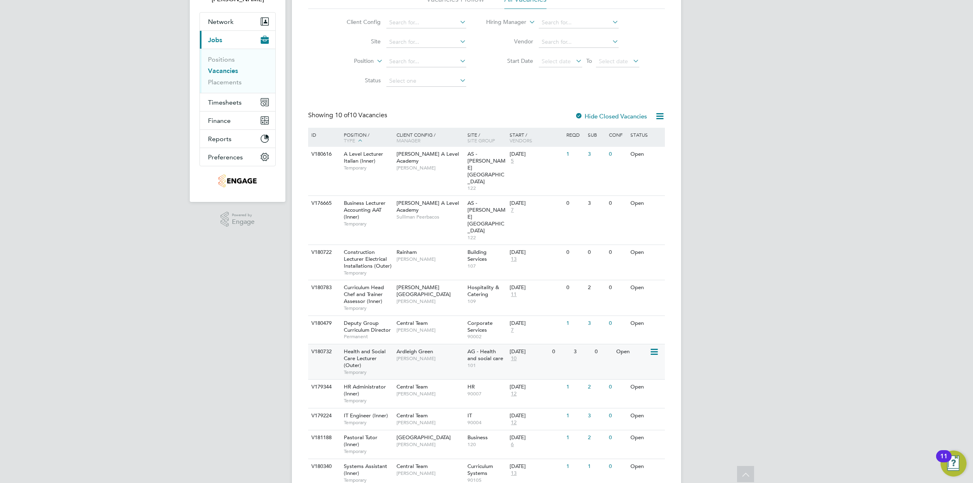
click at [424, 355] on span "[PERSON_NAME]" at bounding box center [429, 358] width 67 height 6
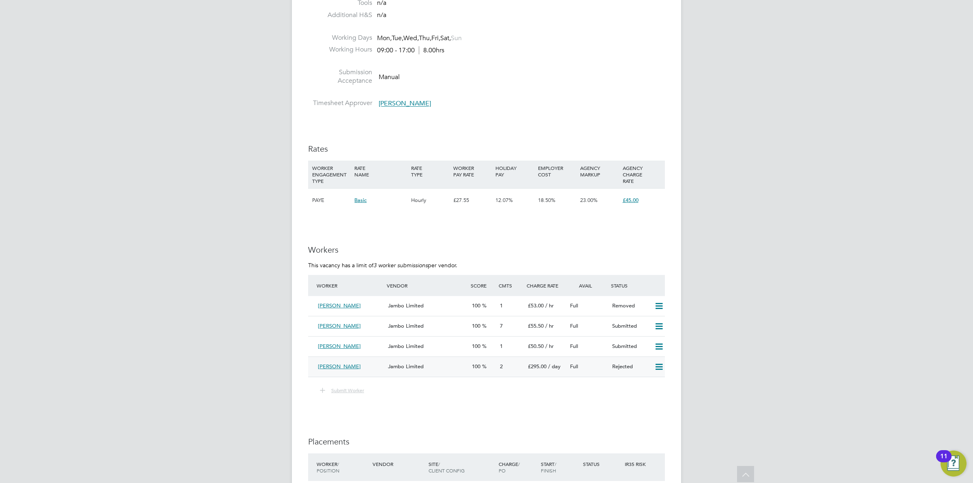
scroll to position [1090, 0]
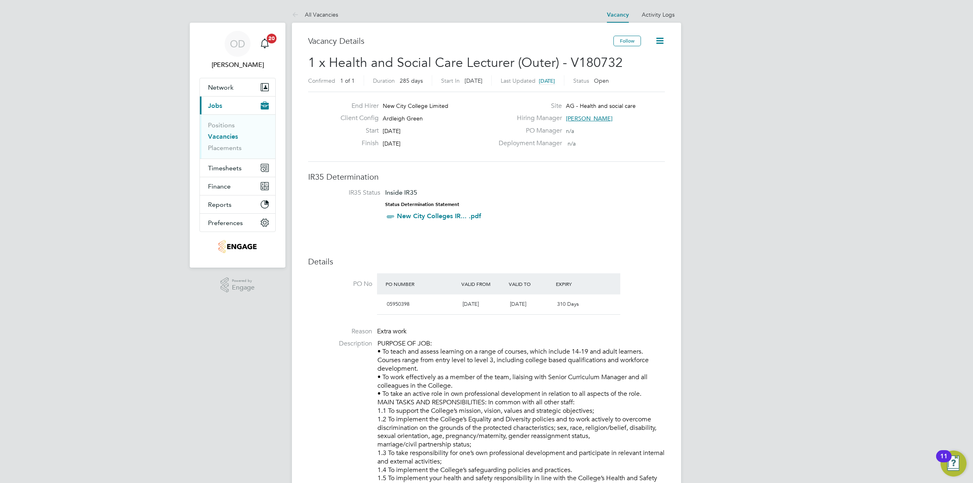
click at [239, 138] on li "Vacancies" at bounding box center [238, 138] width 61 height 11
click at [228, 136] on link "Vacancies" at bounding box center [223, 137] width 30 height 8
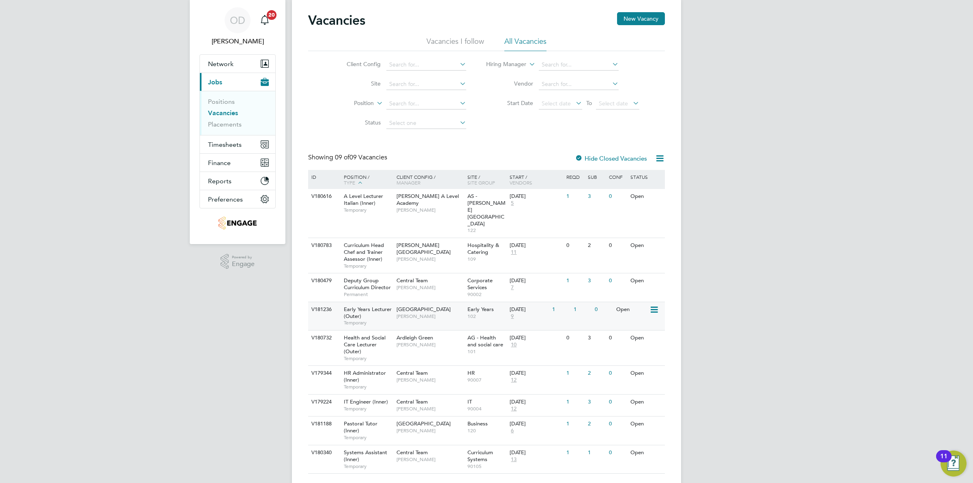
click at [415, 313] on span "[PERSON_NAME]" at bounding box center [429, 316] width 67 height 6
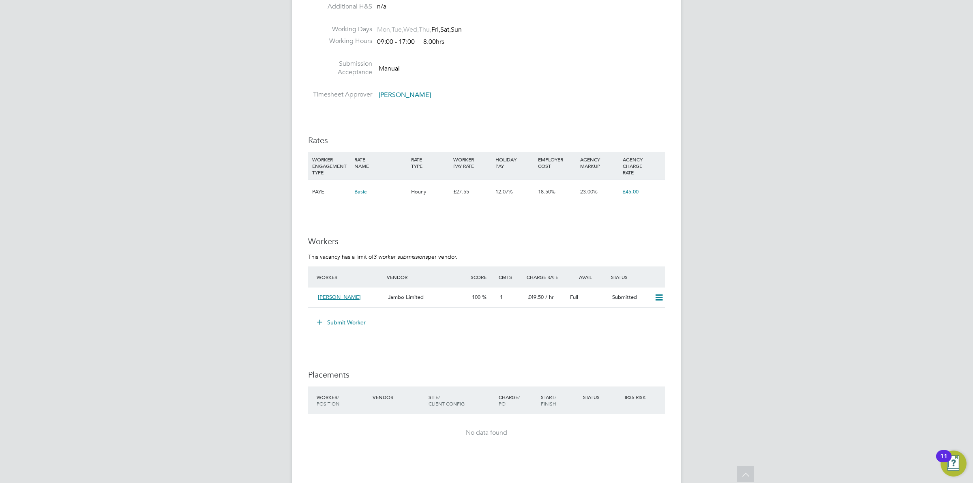
scroll to position [1216, 0]
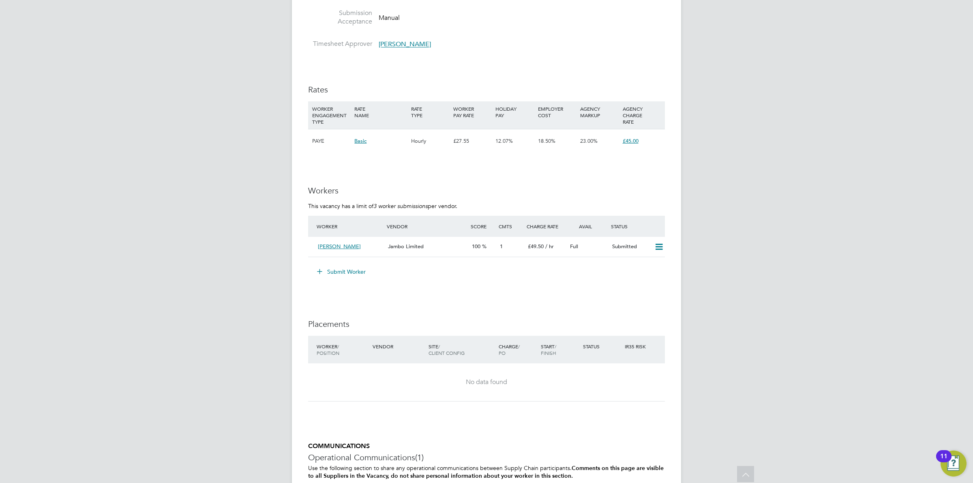
scroll to position [1266, 0]
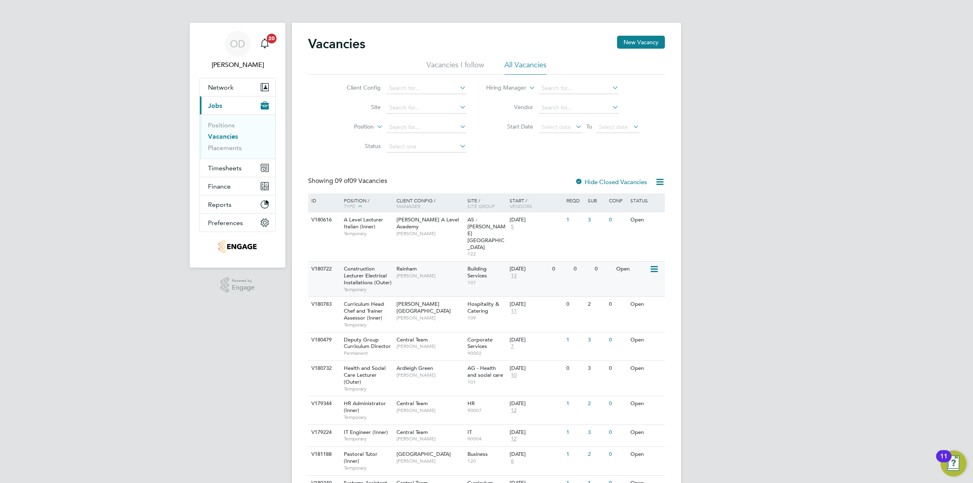
scroll to position [30, 0]
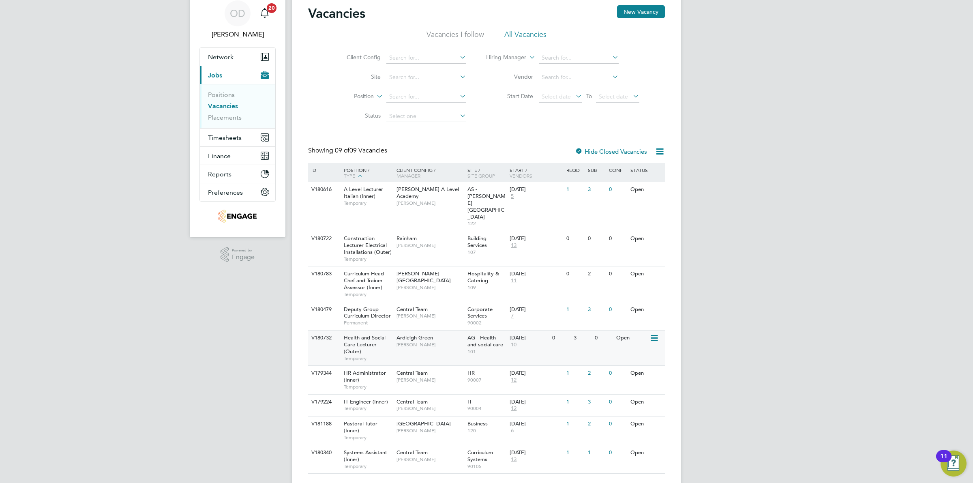
click at [402, 341] on span "[PERSON_NAME]" at bounding box center [429, 344] width 67 height 6
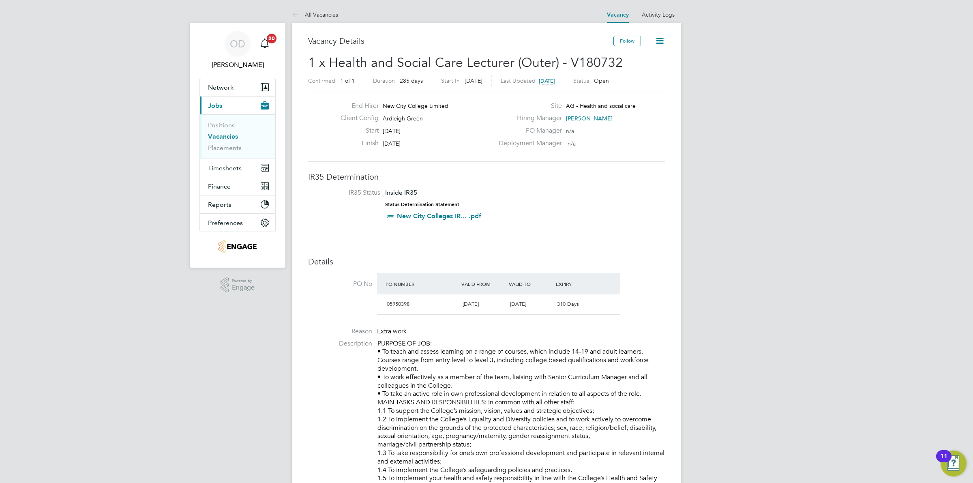
click at [232, 139] on link "Vacancies" at bounding box center [223, 137] width 30 height 8
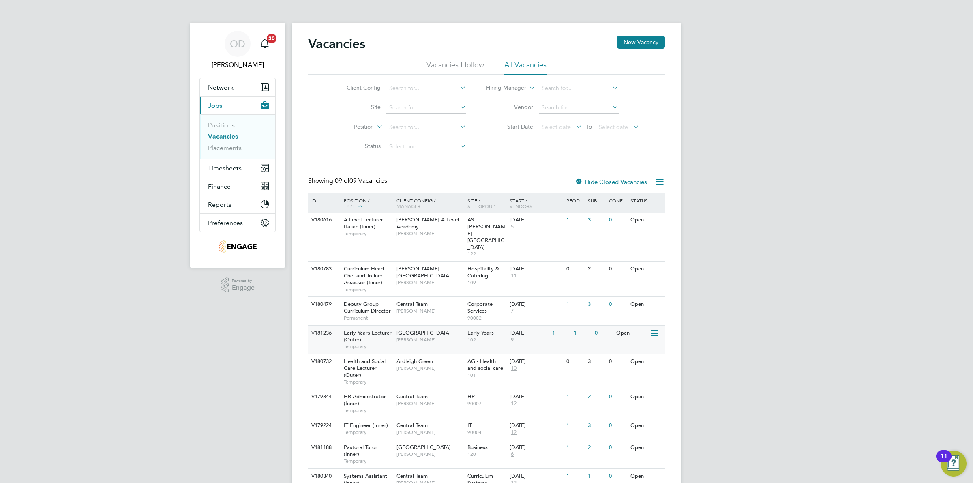
scroll to position [13, 0]
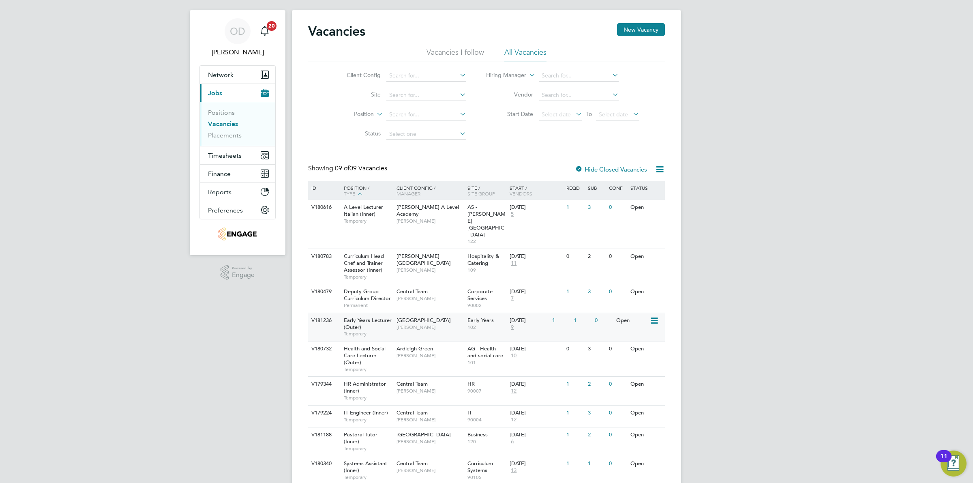
click at [498, 313] on div "Early Years 102" at bounding box center [486, 323] width 43 height 21
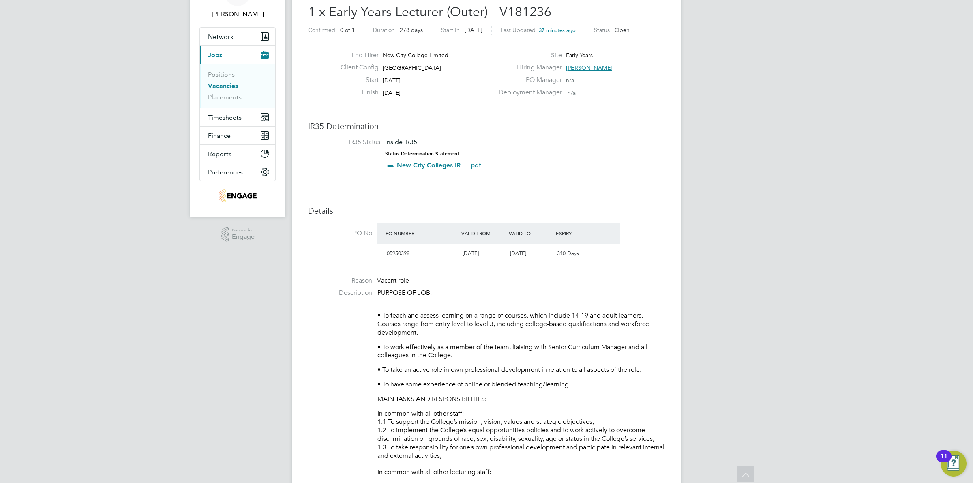
scroll to position [63, 0]
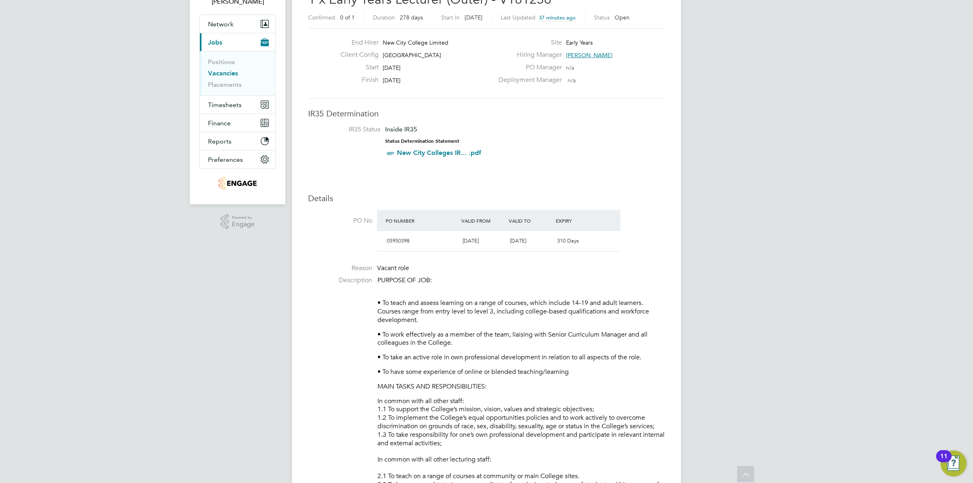
click at [585, 56] on span "[PERSON_NAME]" at bounding box center [589, 54] width 47 height 7
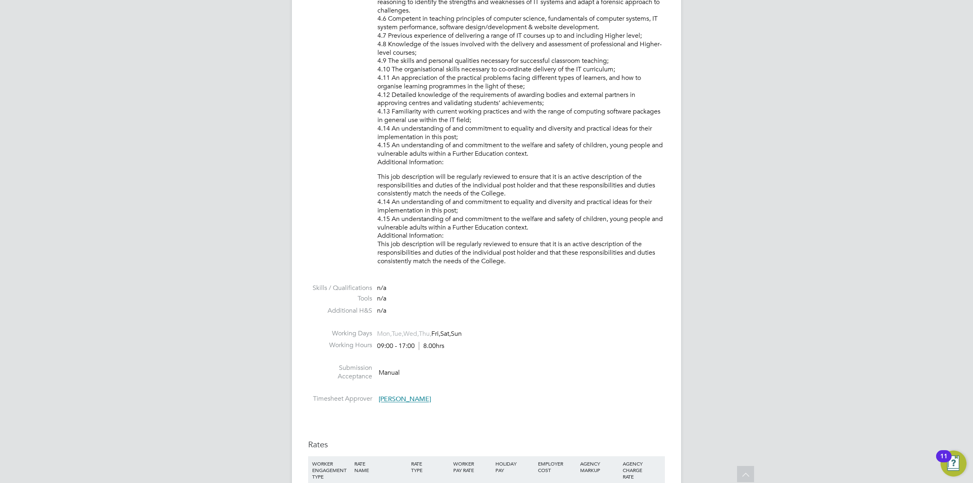
scroll to position [1114, 0]
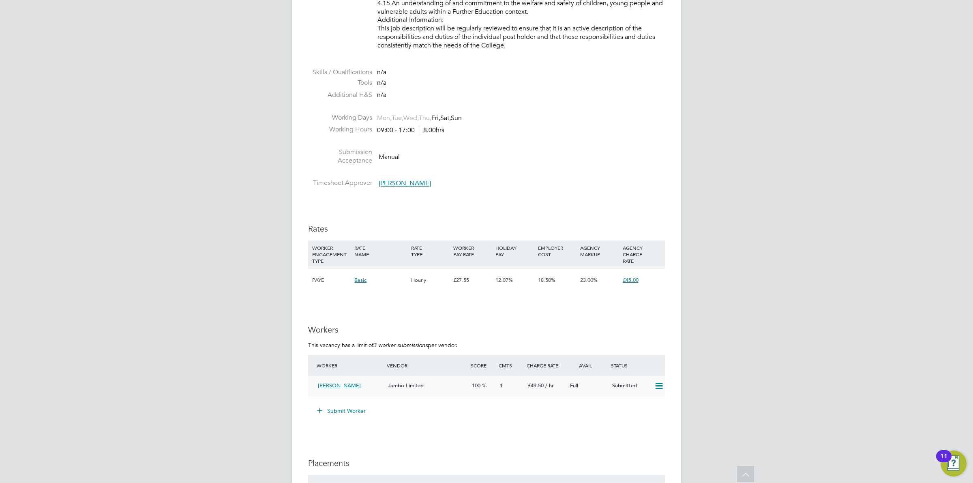
click at [651, 386] on div at bounding box center [657, 385] width 14 height 13
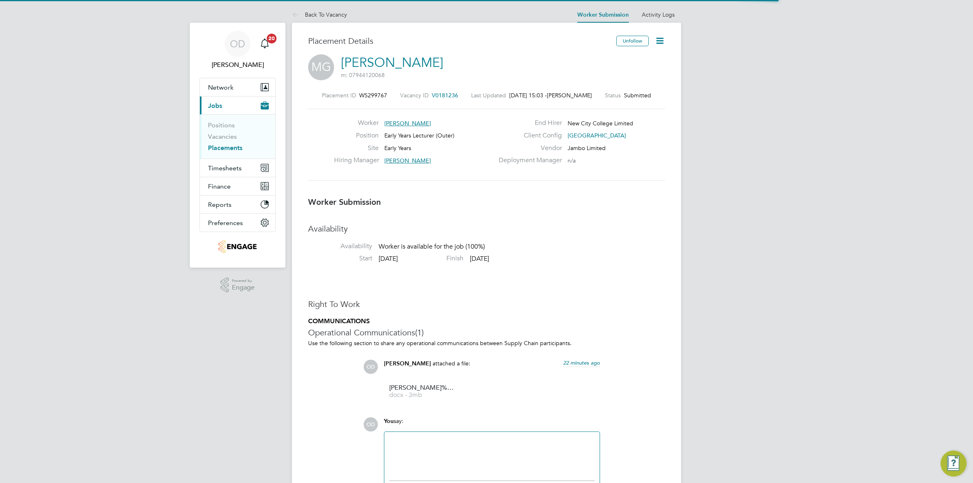
scroll to position [8, 116]
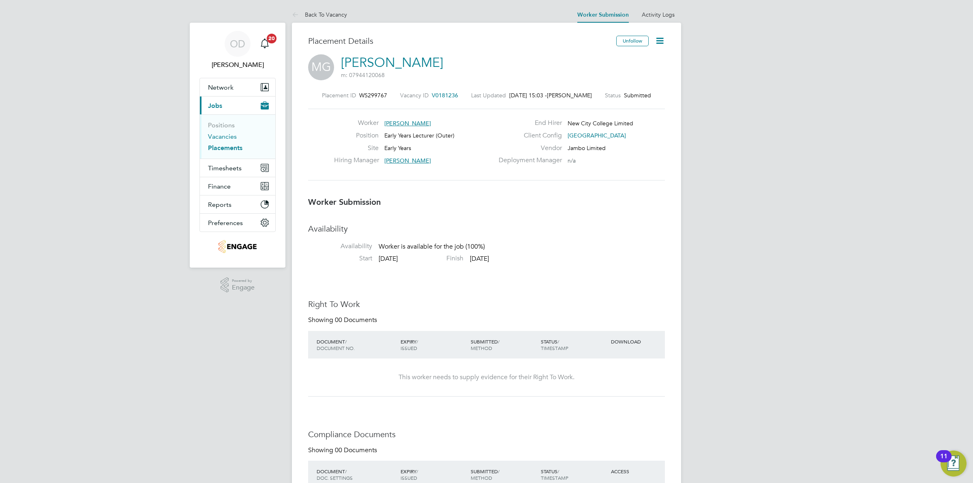
click at [225, 136] on link "Vacancies" at bounding box center [222, 137] width 29 height 8
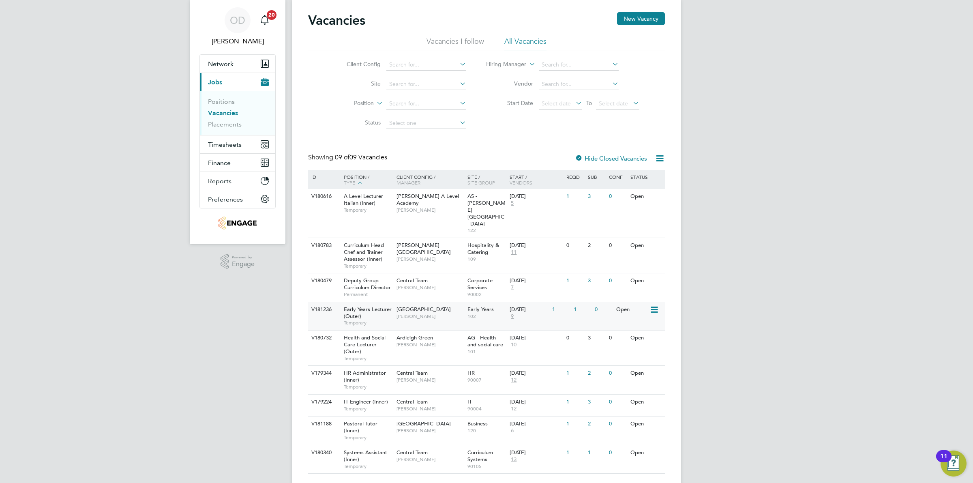
click at [428, 313] on span "[PERSON_NAME]" at bounding box center [429, 316] width 67 height 6
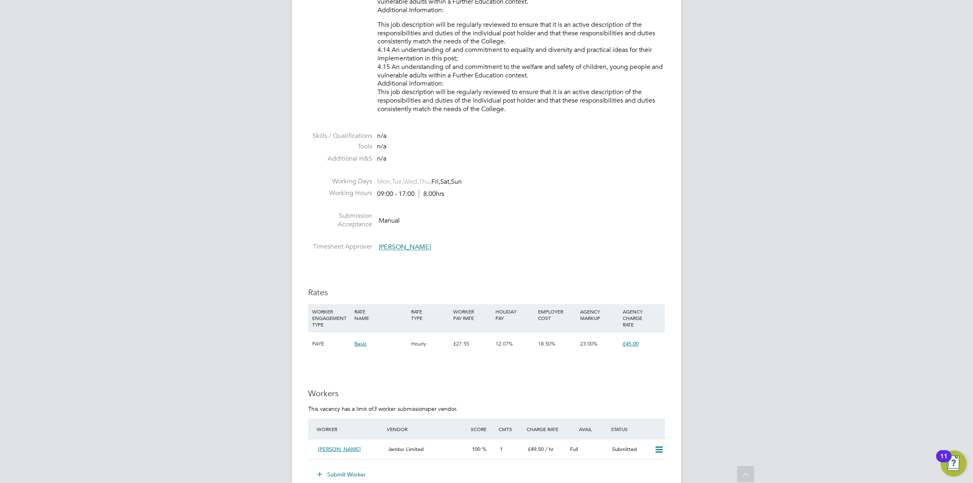
scroll to position [1064, 0]
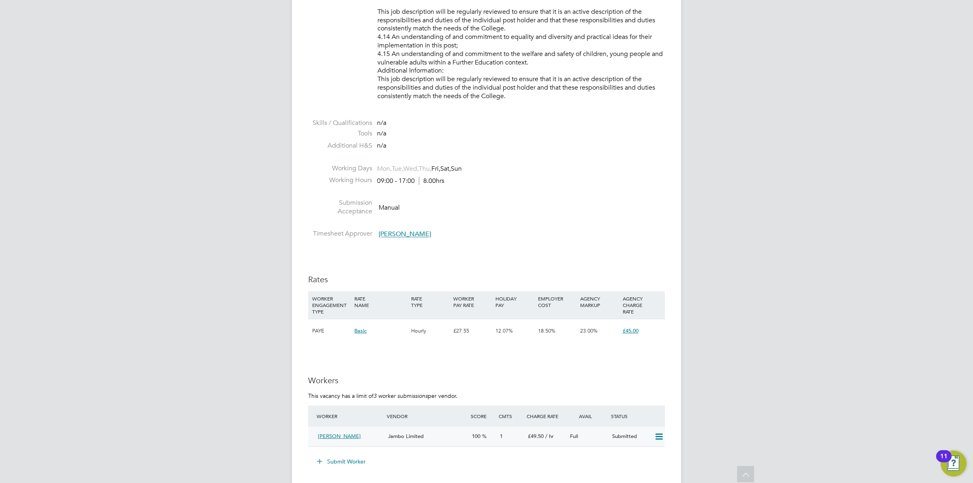
click at [659, 438] on icon at bounding box center [659, 436] width 10 height 6
click at [652, 453] on li "Remove" at bounding box center [646, 453] width 31 height 11
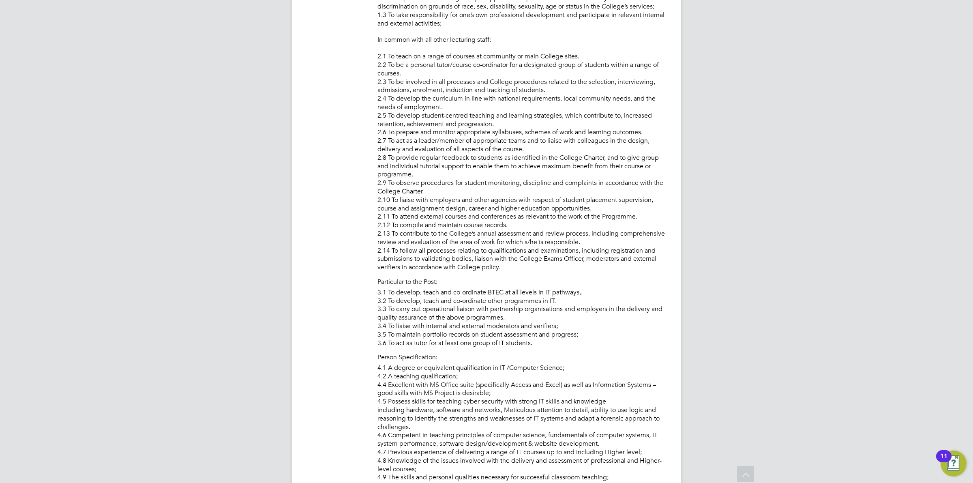
scroll to position [0, 0]
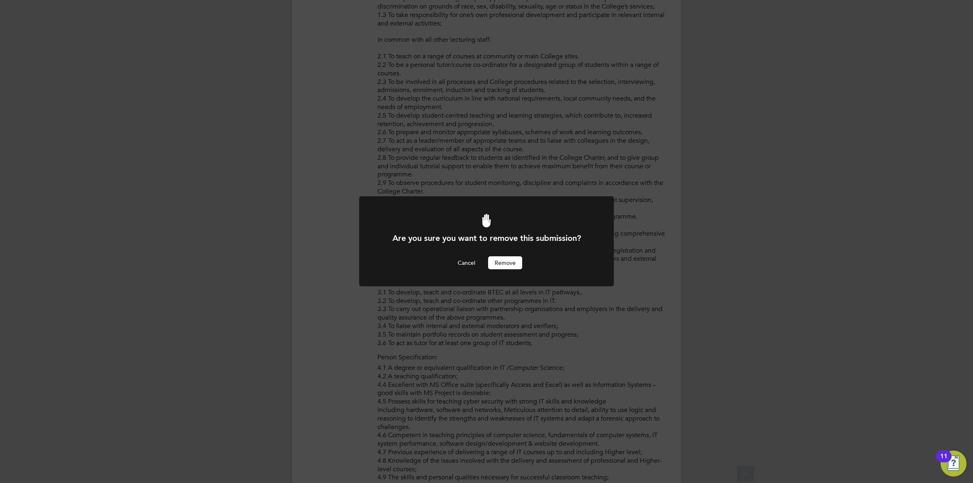
click at [501, 264] on button "Remove" at bounding box center [505, 262] width 34 height 13
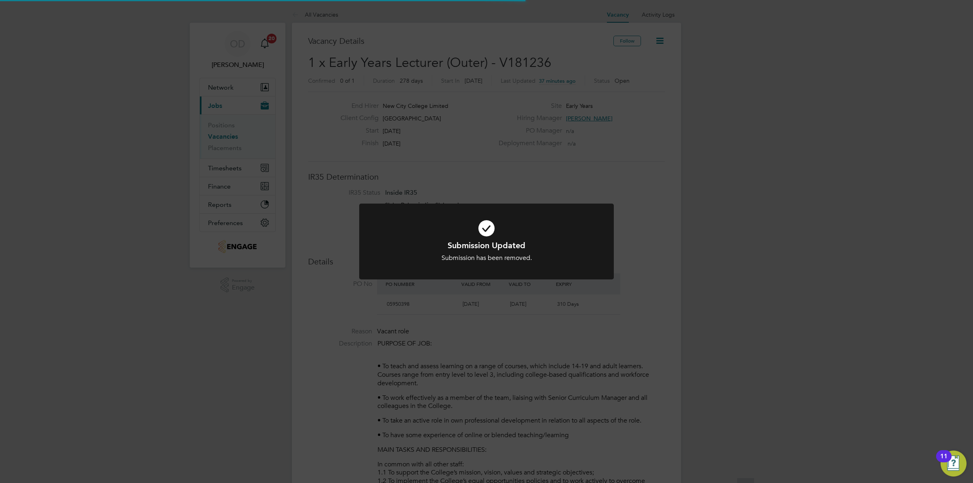
scroll to position [24, 57]
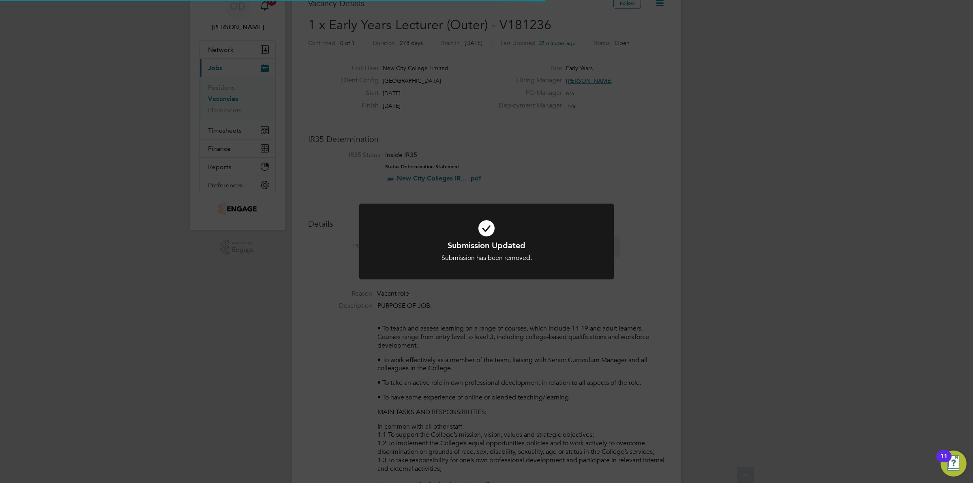
click at [509, 259] on div "Submission has been removed." at bounding box center [486, 258] width 211 height 9
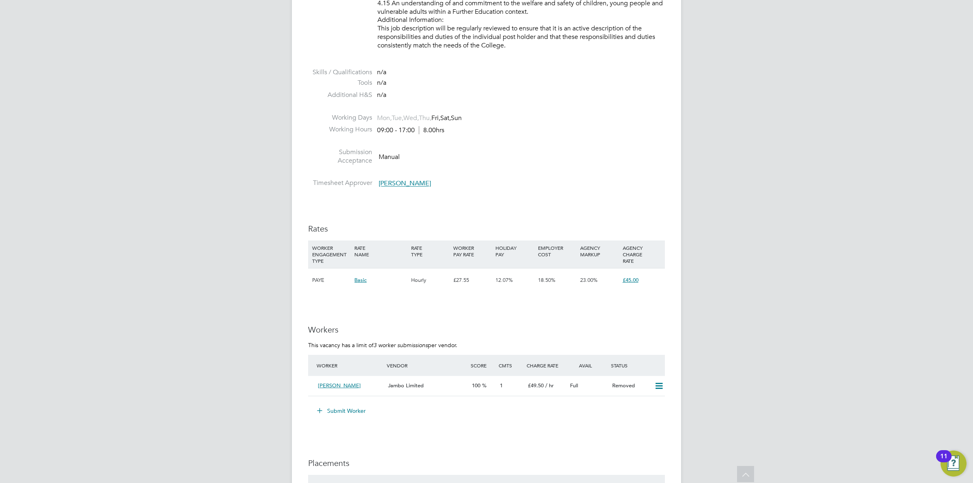
scroll to position [1127, 0]
